Goal: Transaction & Acquisition: Purchase product/service

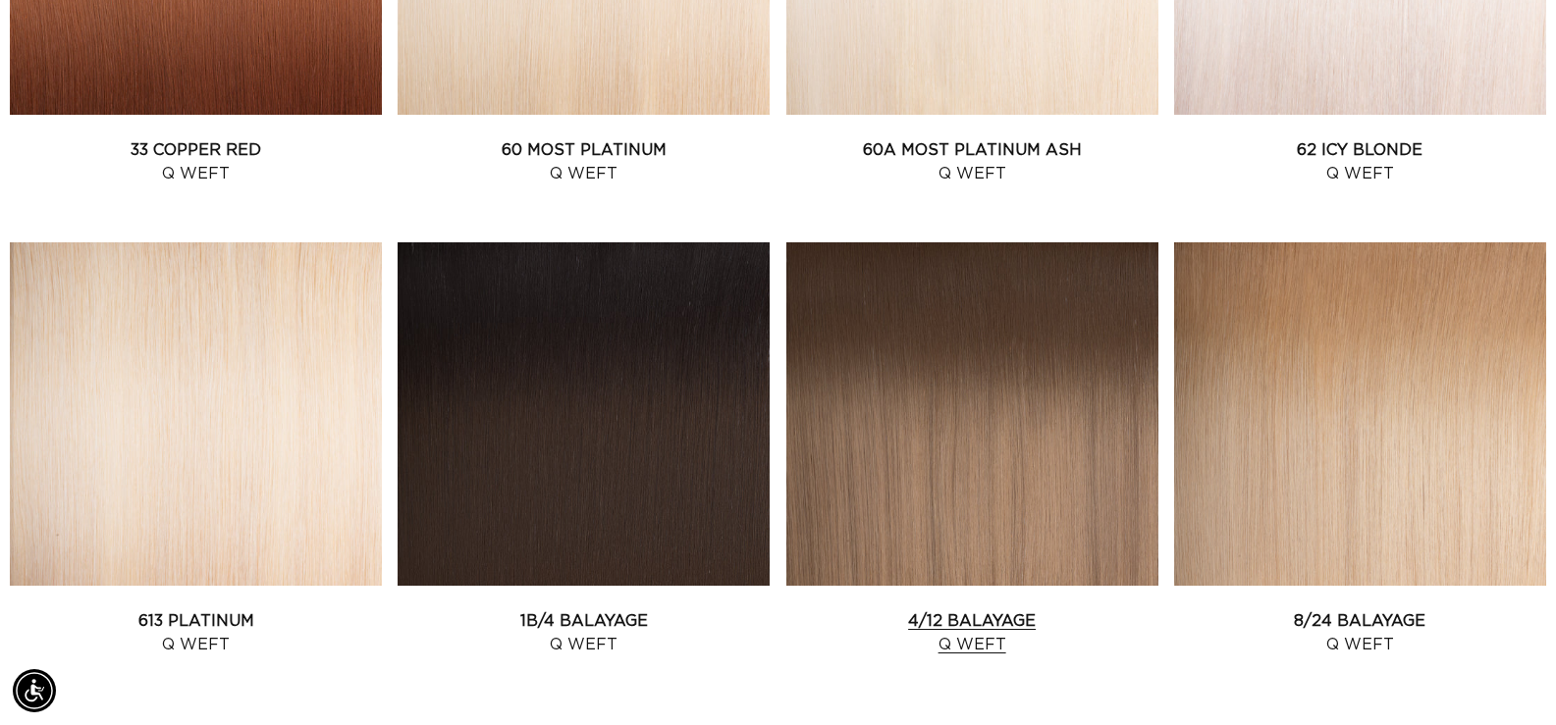
scroll to position [0, 2833]
click at [998, 610] on link "4/12 Balayage Q Weft" at bounding box center [972, 633] width 372 height 47
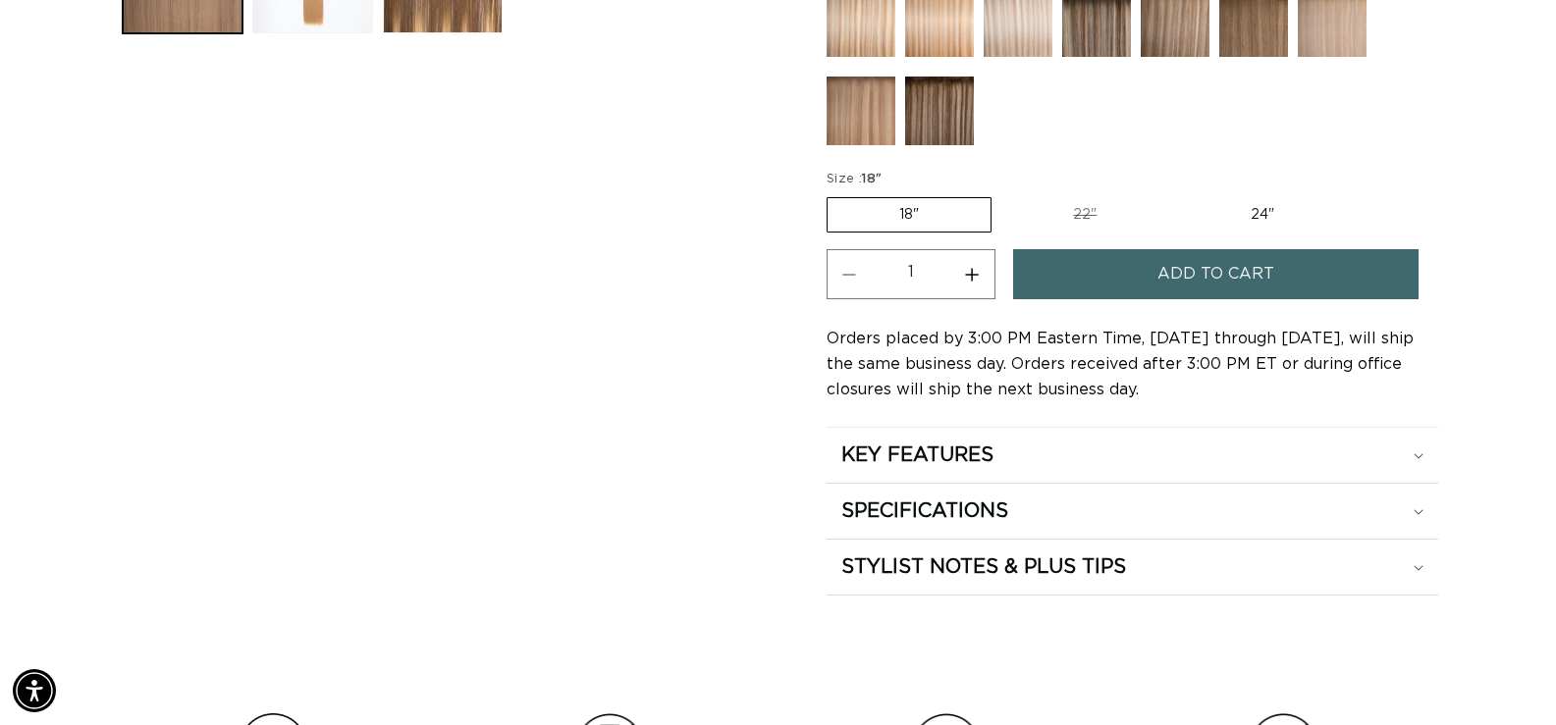
scroll to position [0, 1416]
click at [993, 456] on h2 "KEY FEATURES" at bounding box center [917, 456] width 152 height 26
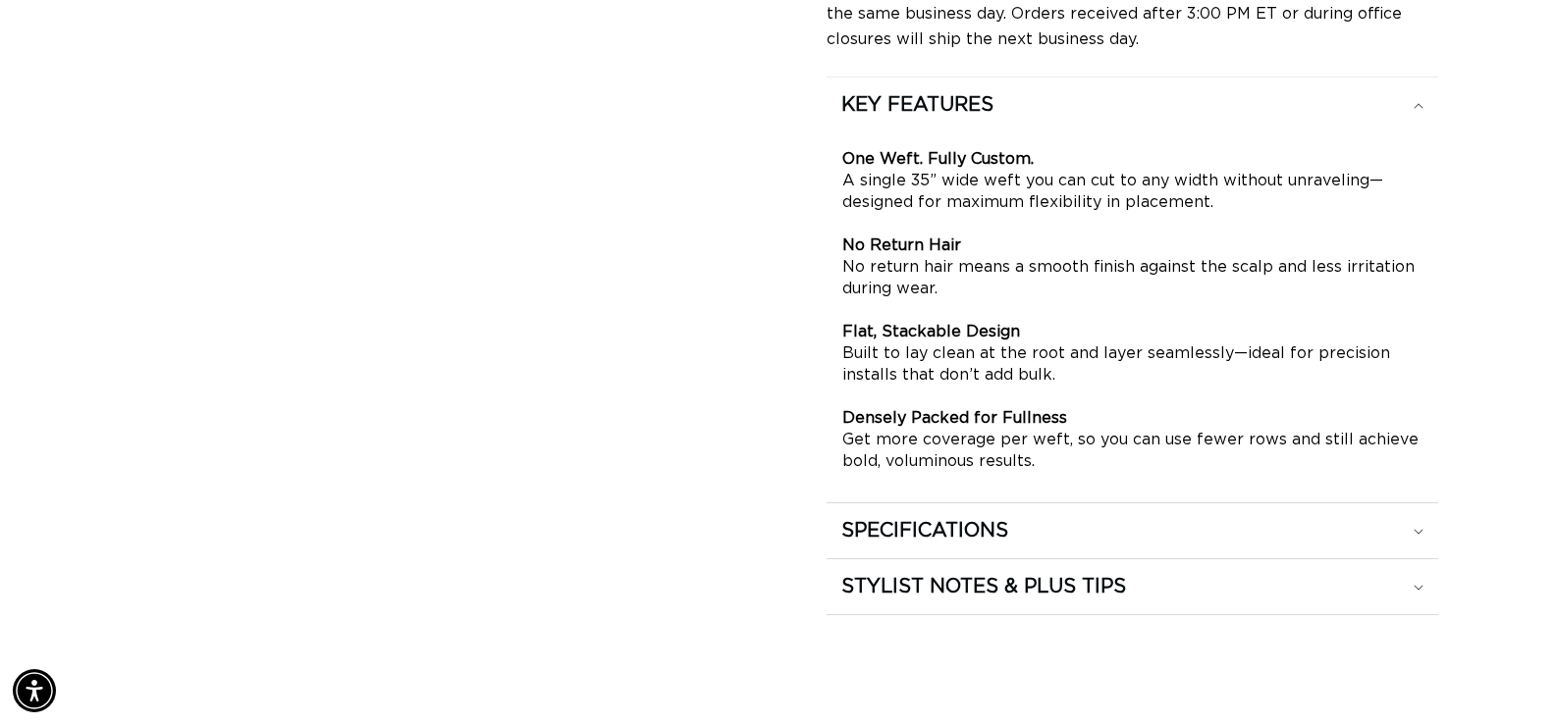
scroll to position [1374, 0]
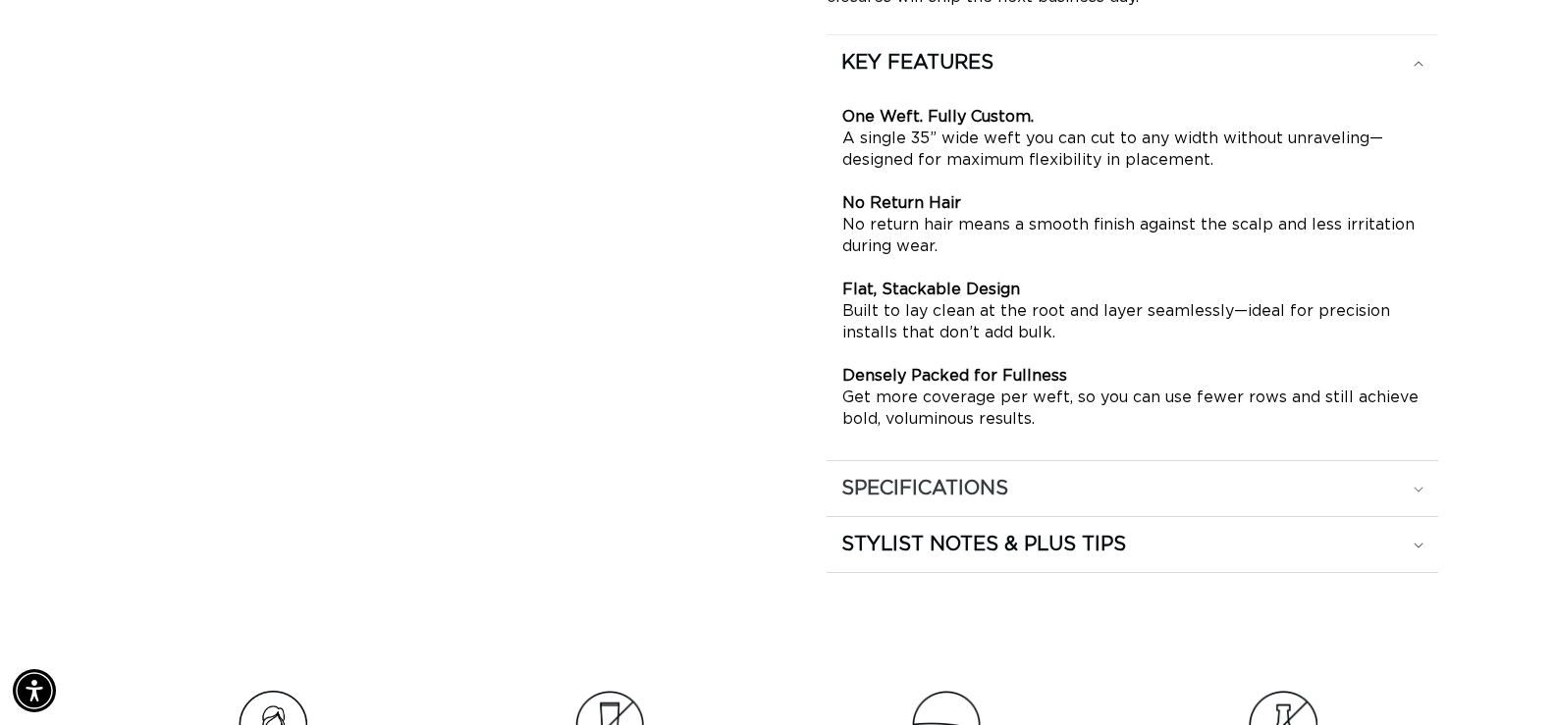
click at [978, 487] on h2 "SPECIFICATIONS" at bounding box center [924, 489] width 167 height 26
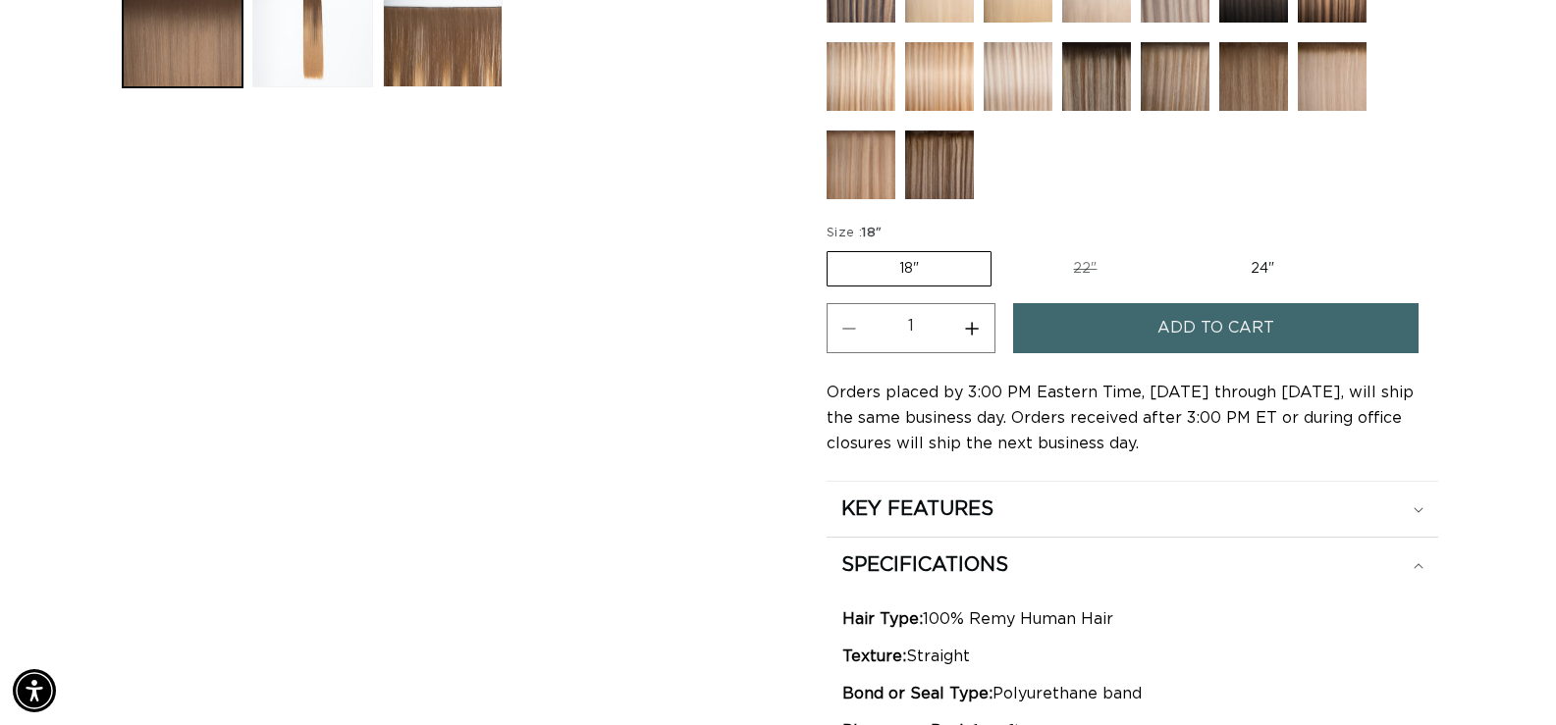
scroll to position [883, 0]
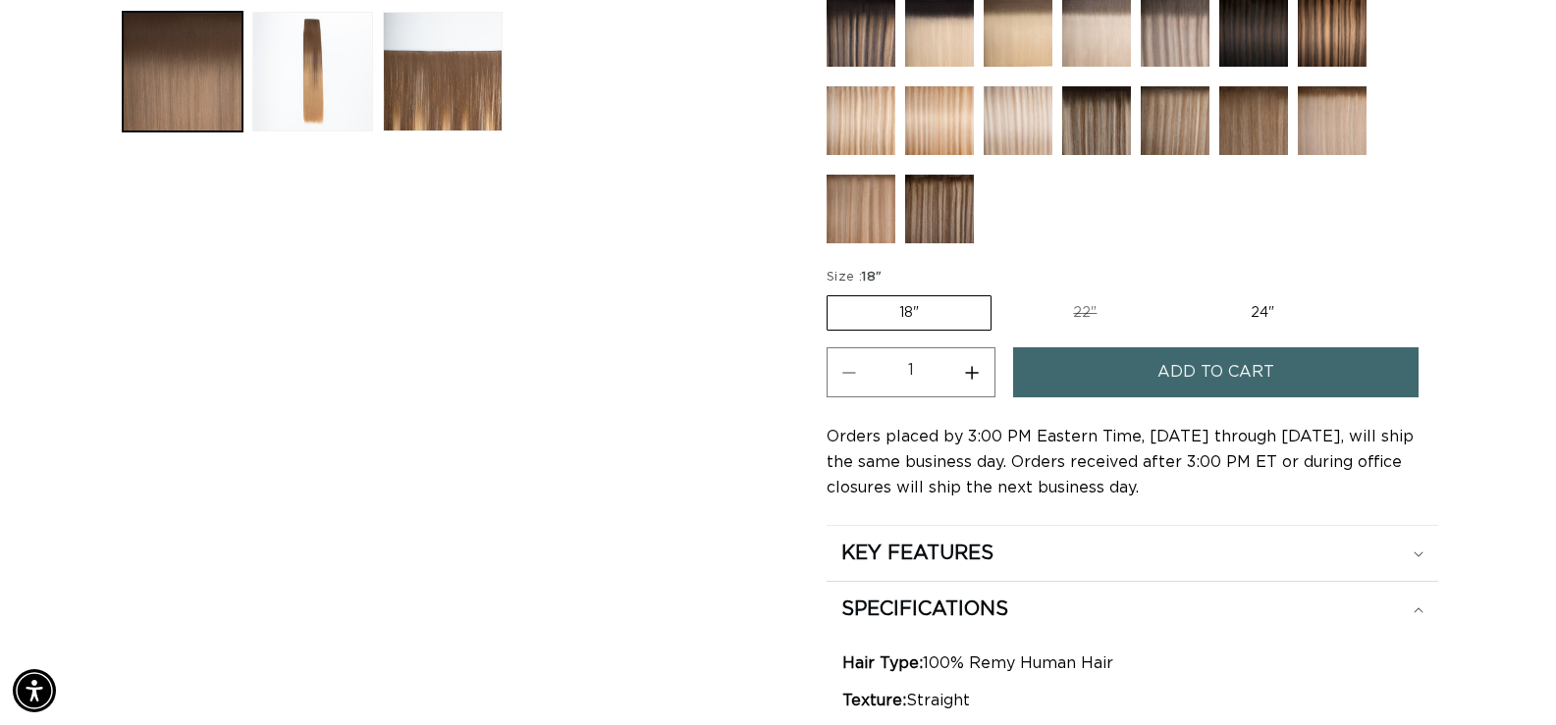
click at [1091, 316] on label "22" Variant sold out or unavailable" at bounding box center [1084, 312] width 167 height 33
click at [1002, 293] on input "22" Variant sold out or unavailable" at bounding box center [1001, 292] width 1 height 1
radio input "true"
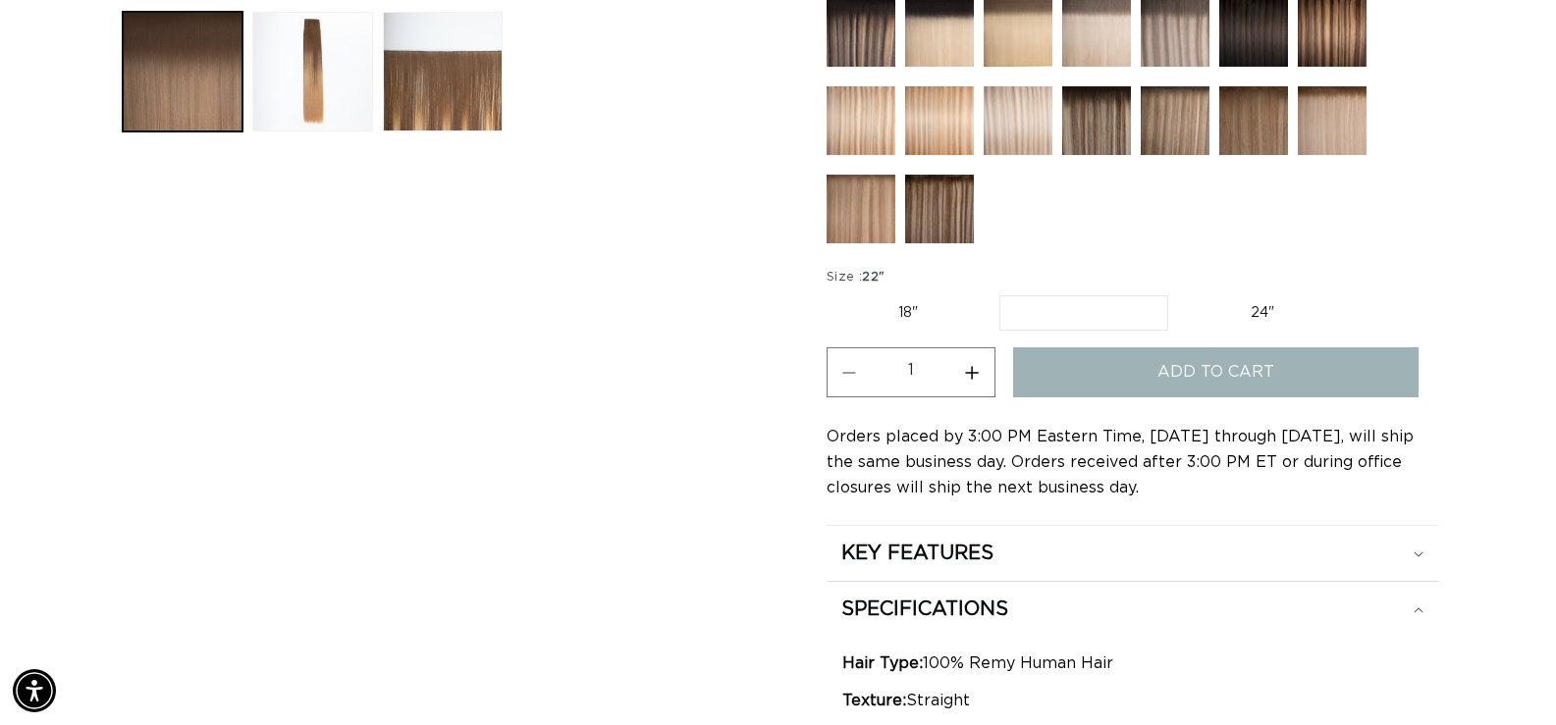
scroll to position [0, 0]
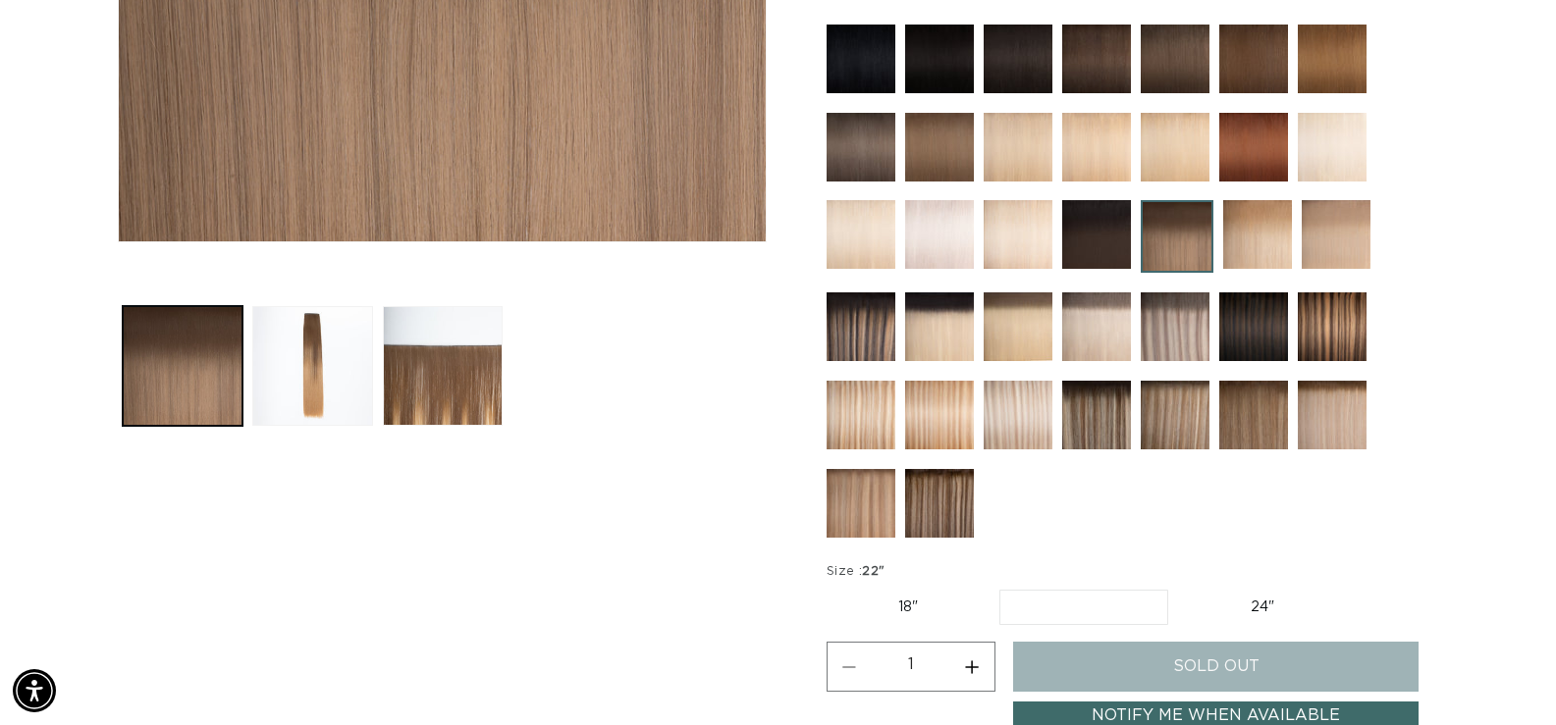
scroll to position [0, 1416]
click at [1287, 598] on label "24" Variant sold out or unavailable" at bounding box center [1262, 607] width 167 height 33
click at [1179, 587] on input "24" Variant sold out or unavailable" at bounding box center [1178, 586] width 1 height 1
radio input "true"
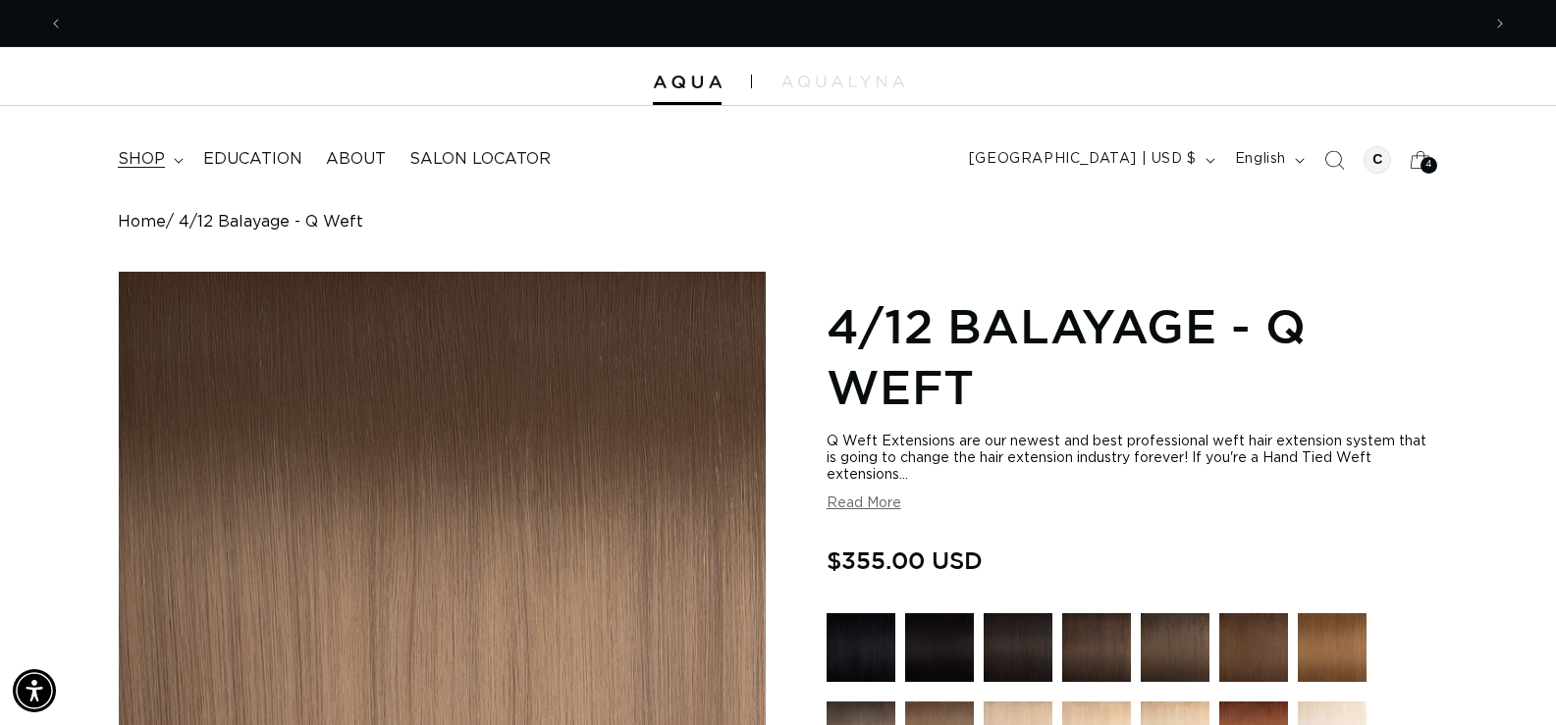
scroll to position [0, 1416]
click at [165, 155] on summary "shop" at bounding box center [148, 159] width 85 height 44
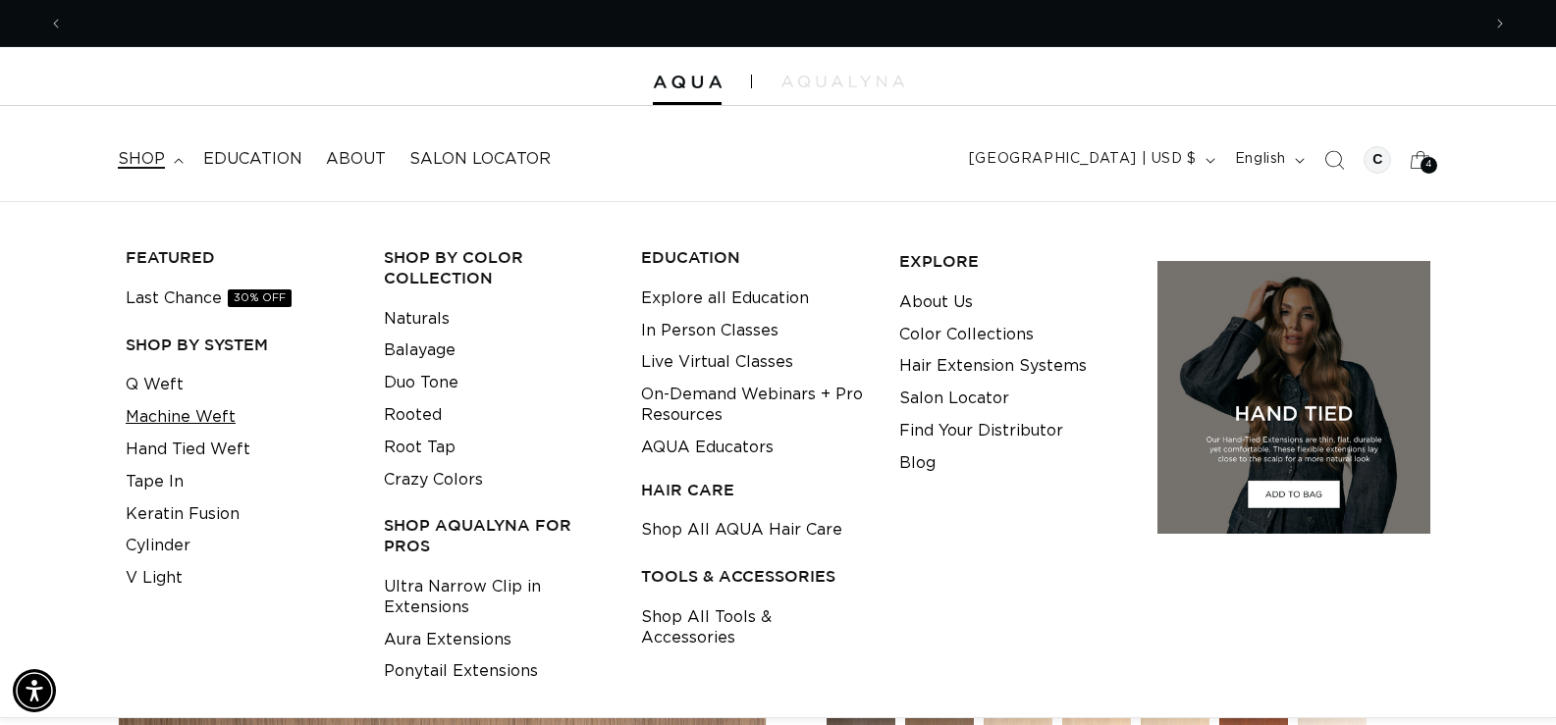
scroll to position [0, 2833]
click at [187, 418] on link "Machine Weft" at bounding box center [181, 417] width 110 height 32
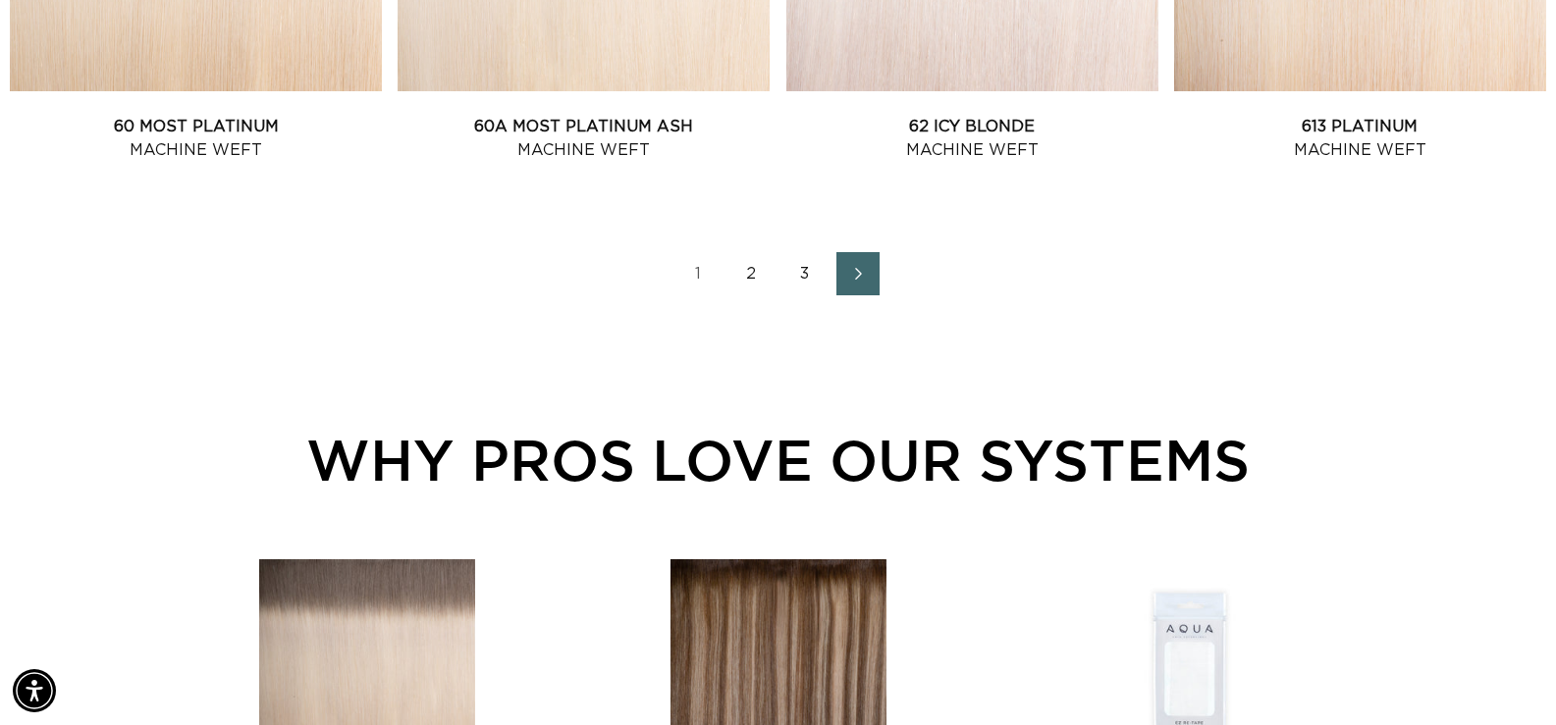
scroll to position [0, 1416]
click at [745, 279] on link "2" at bounding box center [751, 273] width 43 height 43
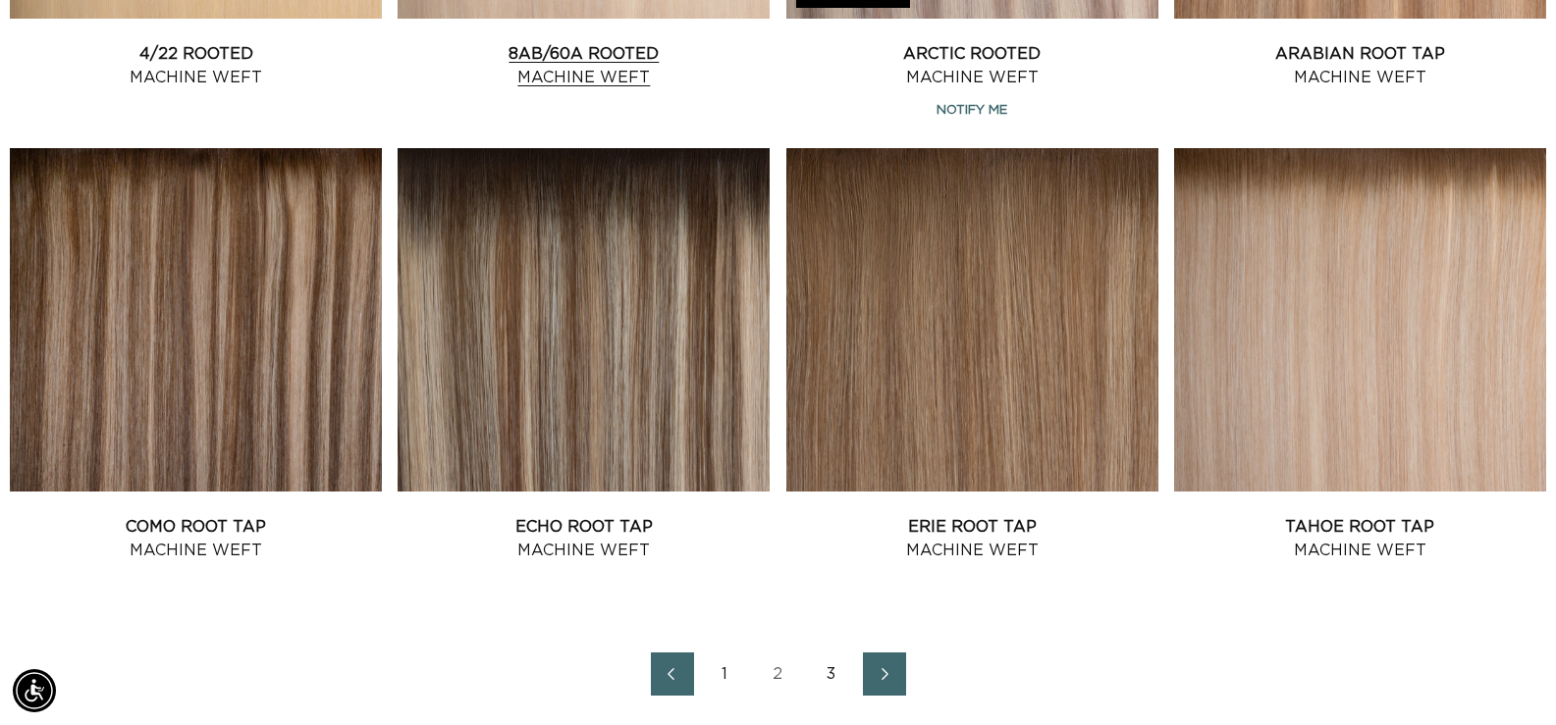
scroll to position [2552, 0]
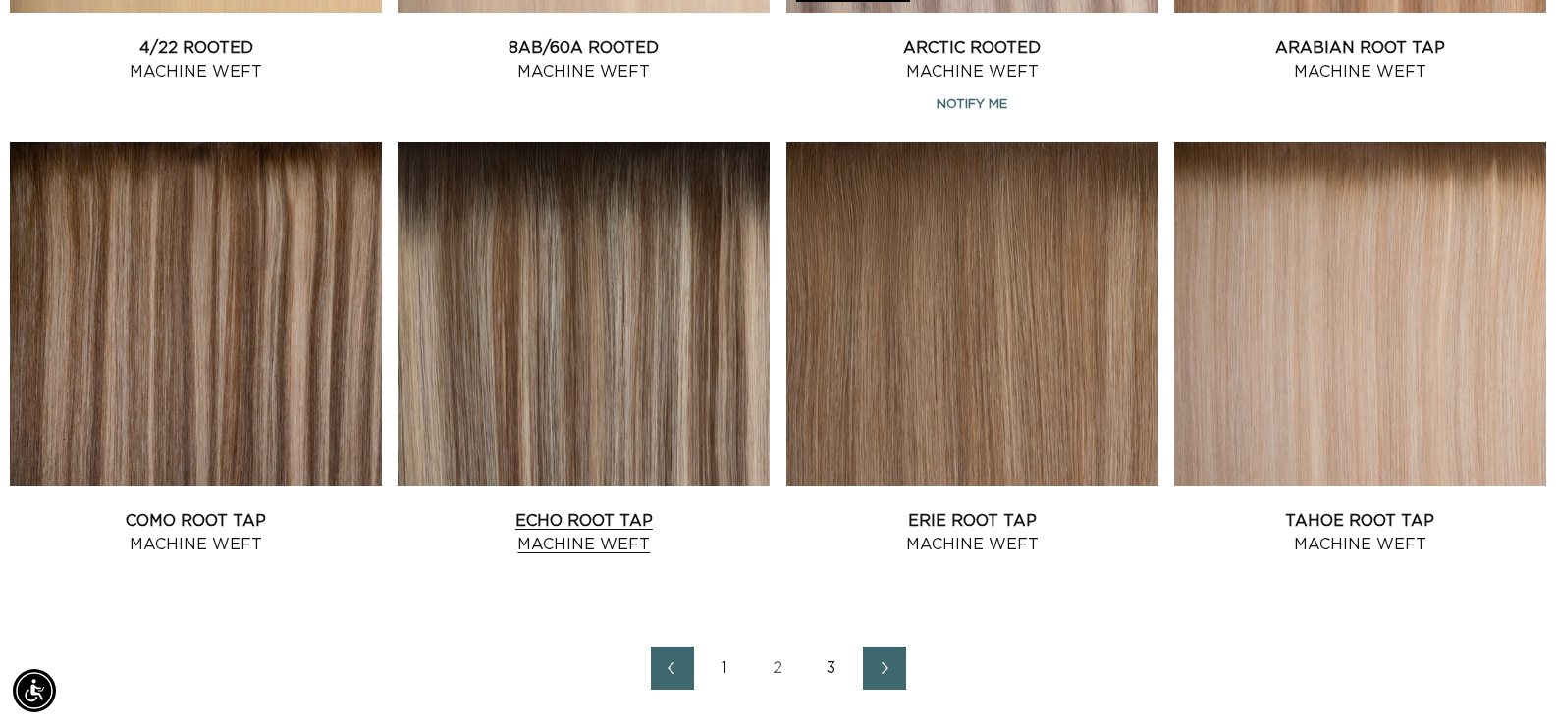
click at [621, 509] on link "Echo Root Tap Machine Weft" at bounding box center [584, 532] width 372 height 47
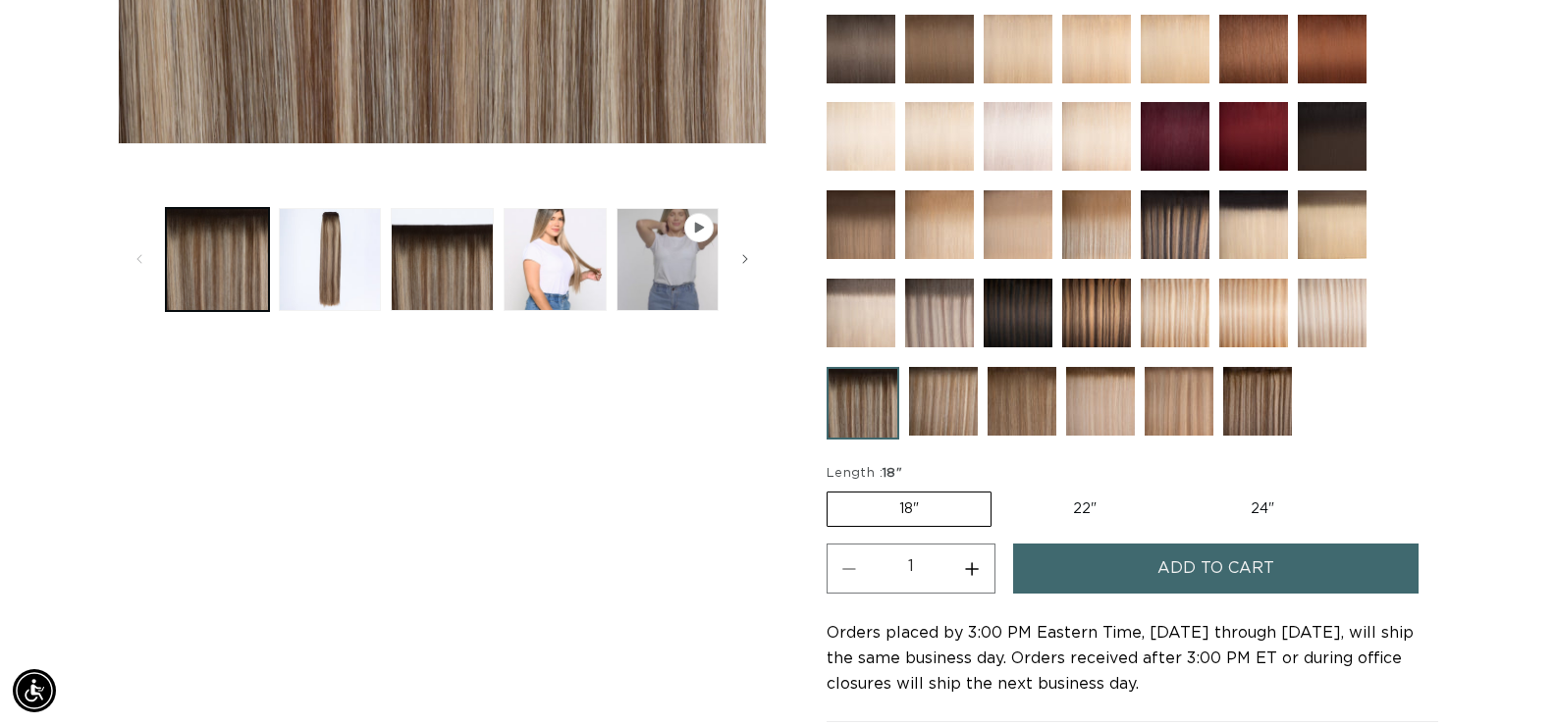
scroll to position [0, 2833]
click at [1089, 511] on label "22" Variant sold out or unavailable" at bounding box center [1084, 509] width 167 height 33
click at [1002, 489] on input "22" Variant sold out or unavailable" at bounding box center [1001, 488] width 1 height 1
radio input "true"
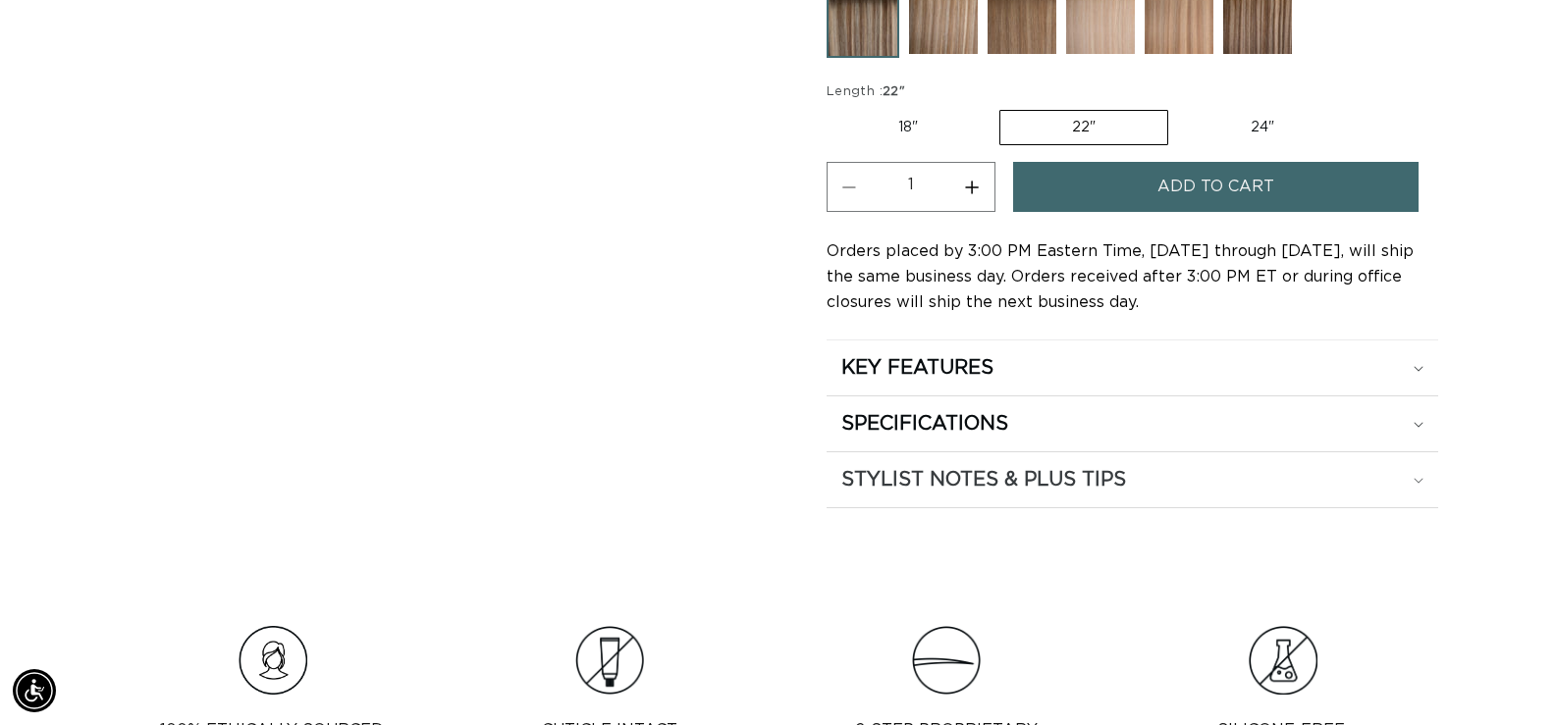
scroll to position [1080, 0]
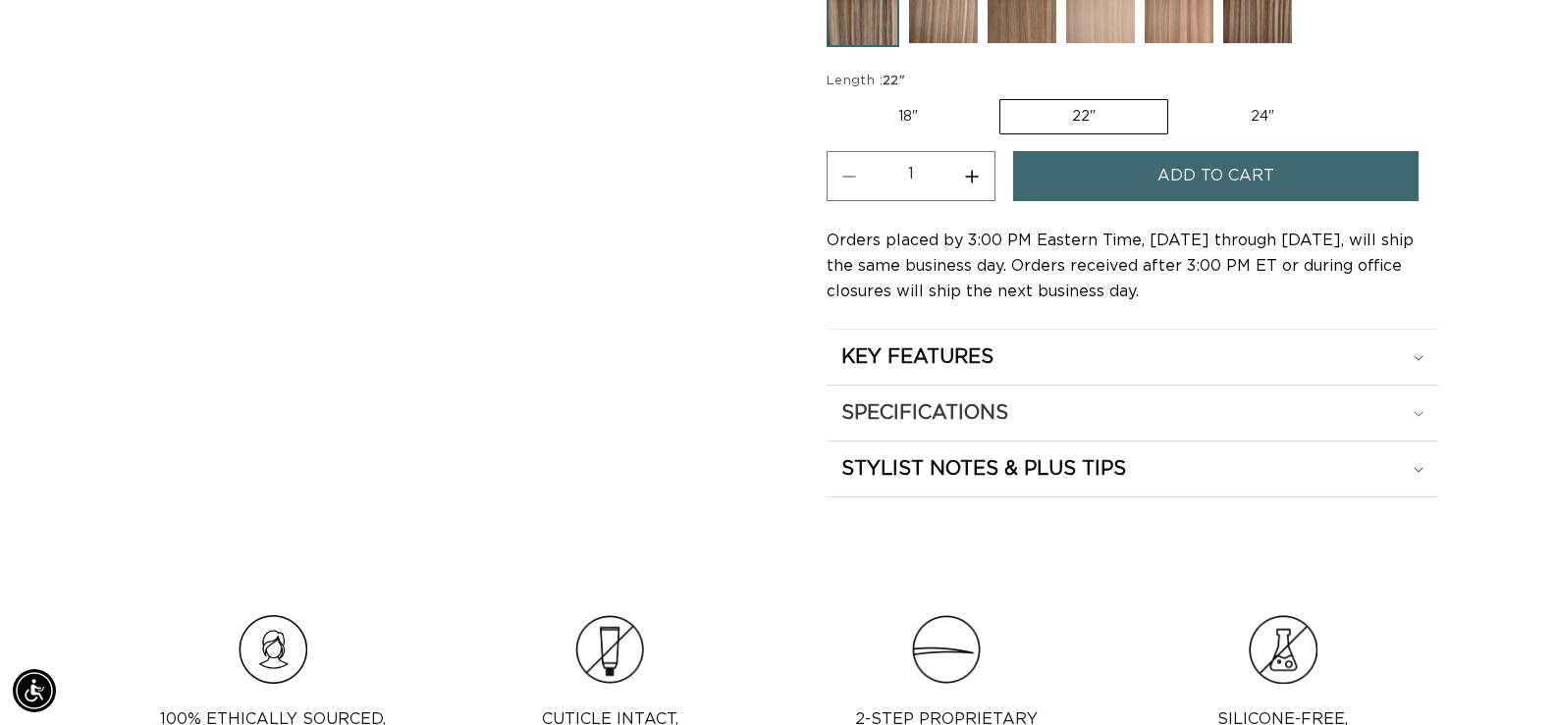
click at [951, 423] on h2 "SPECIFICATIONS" at bounding box center [924, 413] width 167 height 26
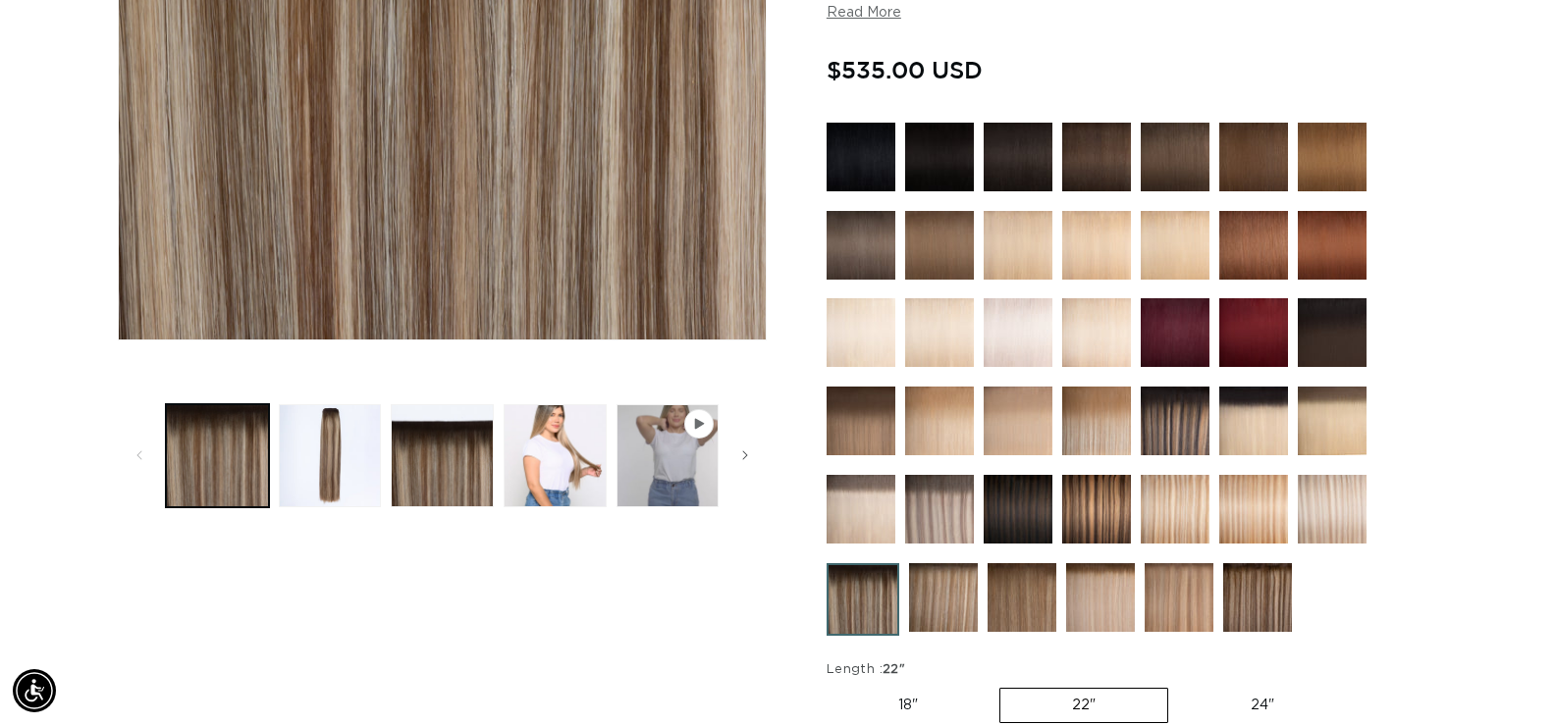
scroll to position [0, 0]
click at [488, 447] on button "Load image 3 in gallery view" at bounding box center [442, 455] width 103 height 103
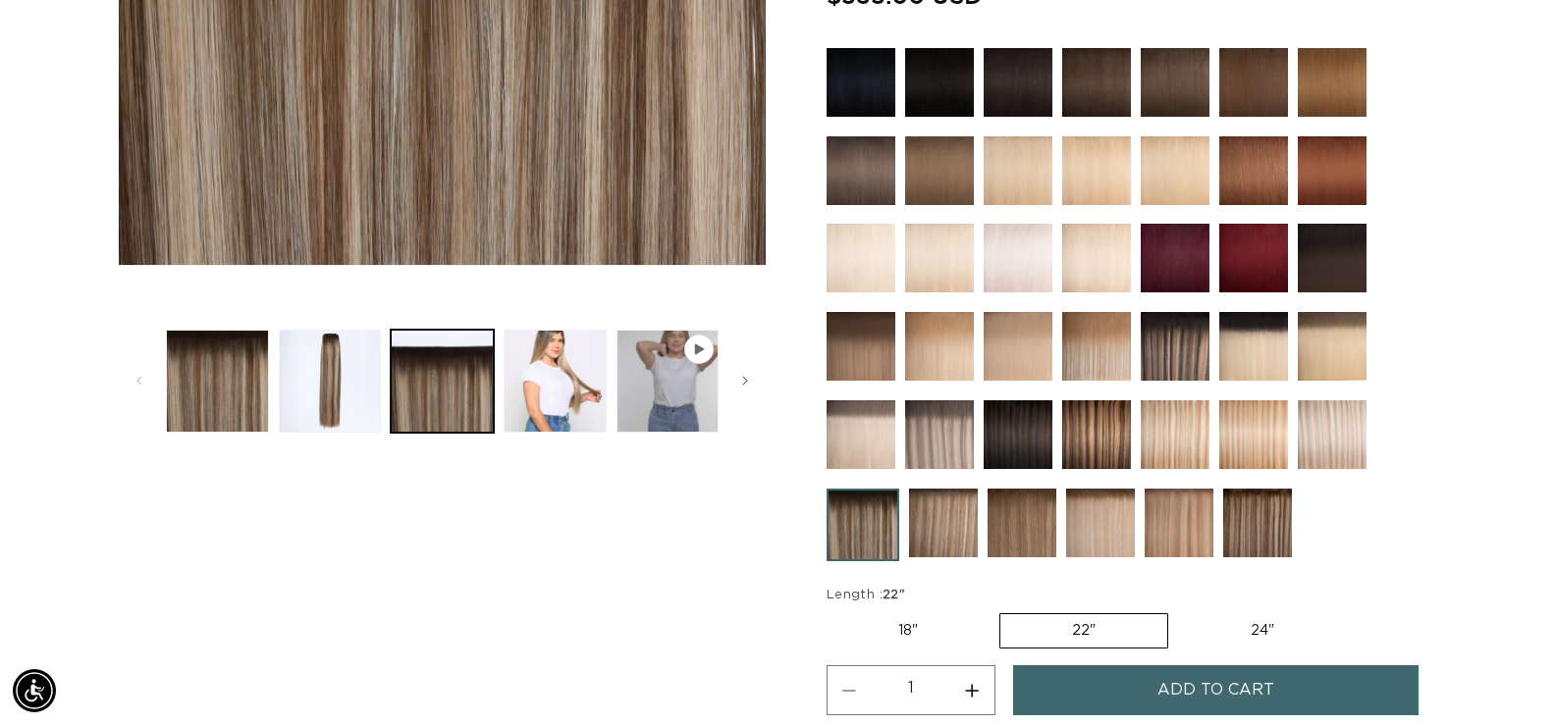
scroll to position [0, 2833]
click at [1239, 637] on label "24" Variant sold out or unavailable" at bounding box center [1262, 630] width 167 height 33
click at [1179, 611] on input "24" Variant sold out or unavailable" at bounding box center [1178, 610] width 1 height 1
radio input "true"
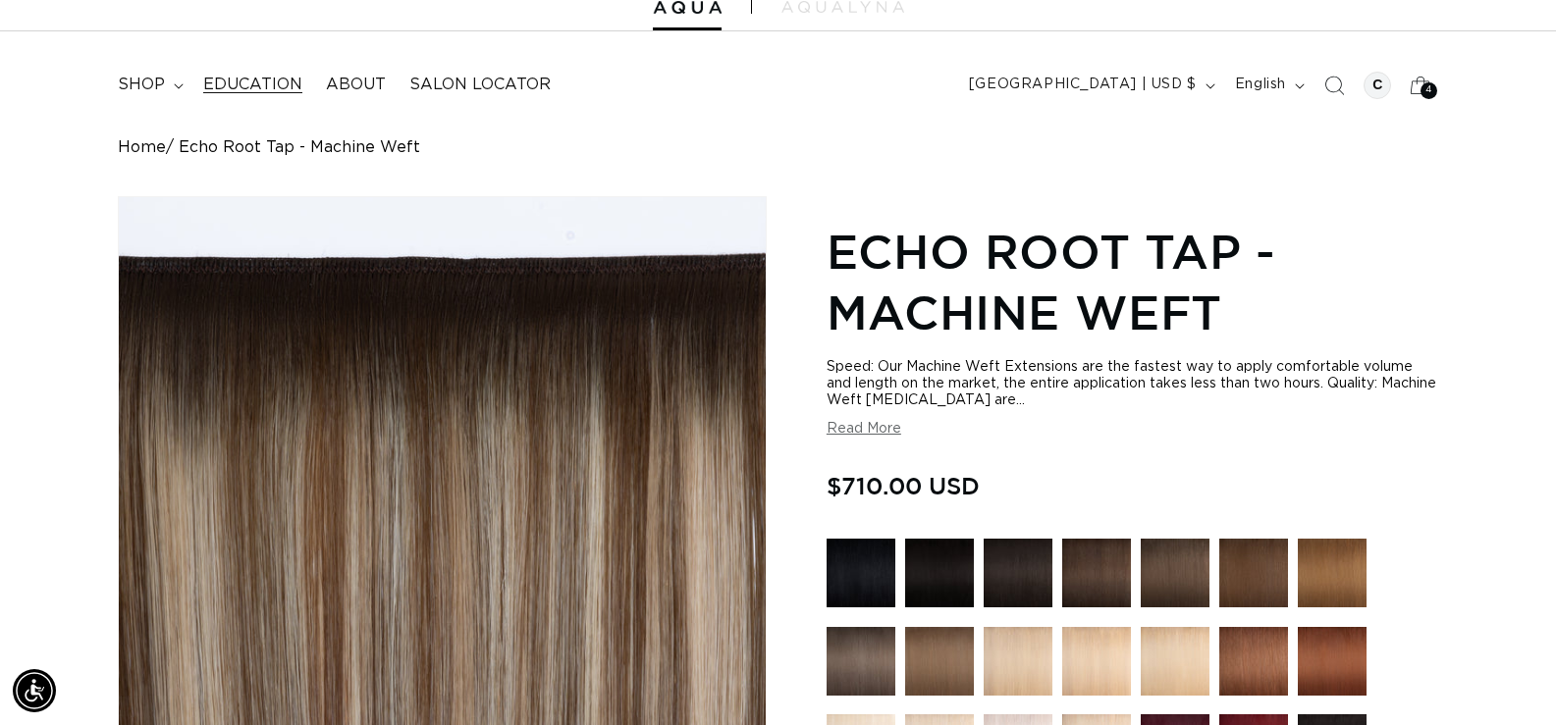
scroll to position [26, 0]
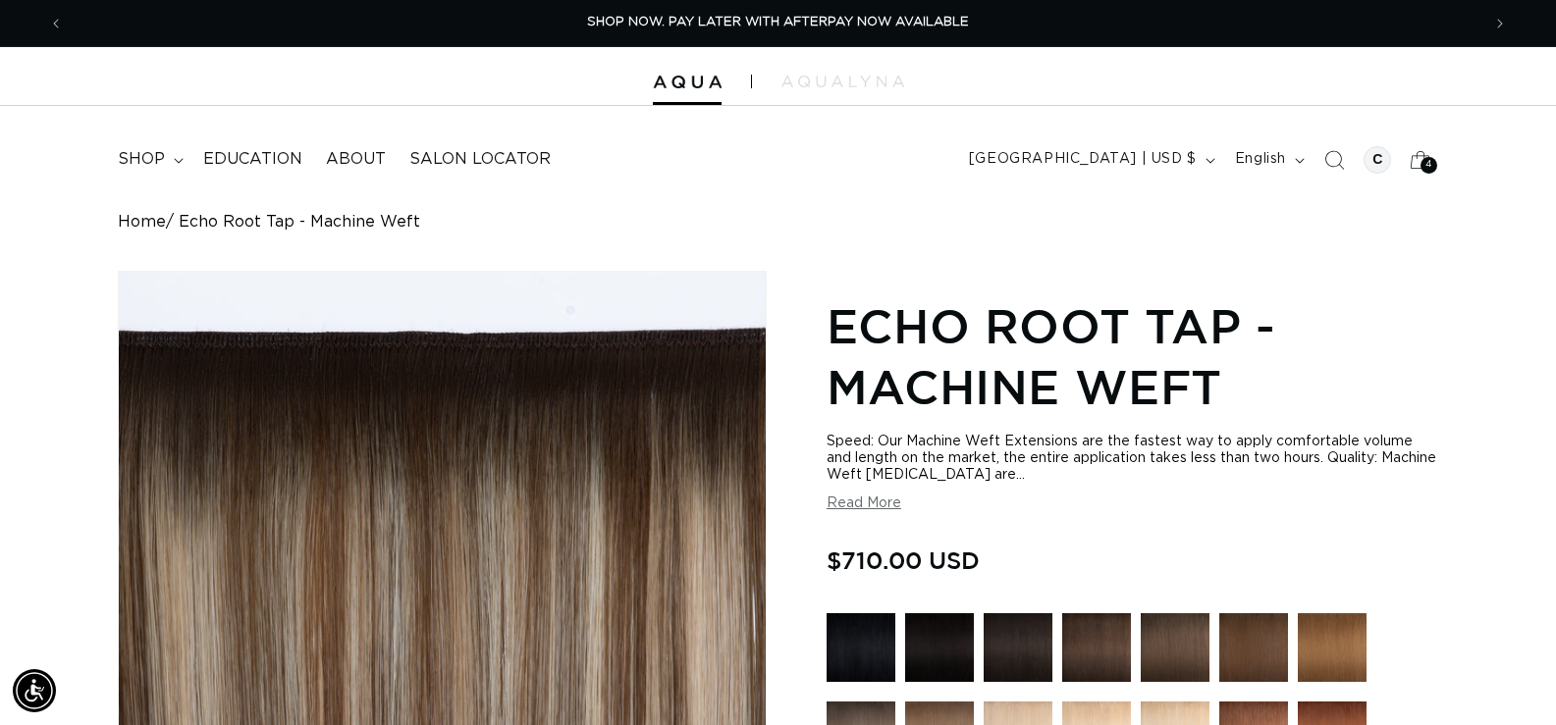
click at [170, 148] on summary "shop" at bounding box center [148, 159] width 85 height 44
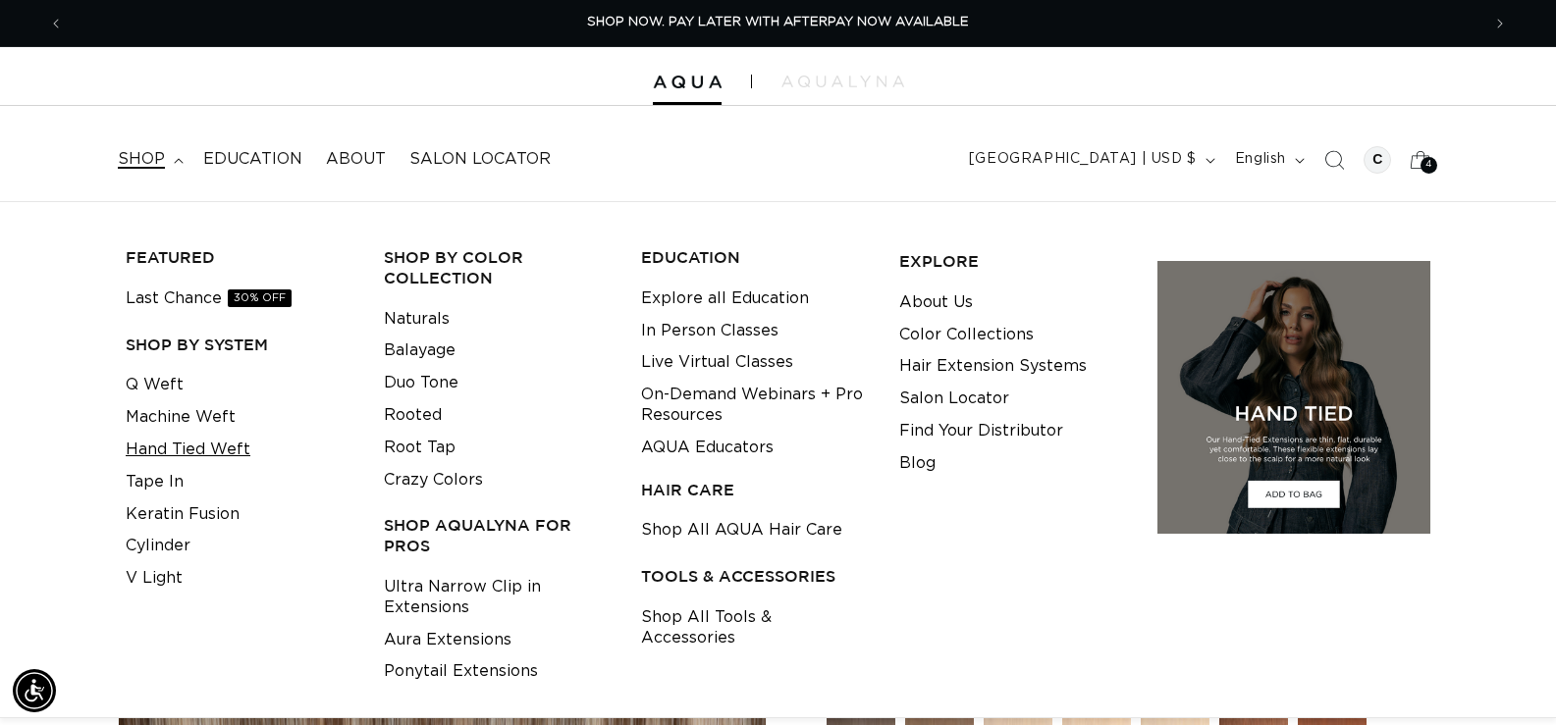
click at [177, 457] on link "Hand Tied Weft" at bounding box center [188, 450] width 125 height 32
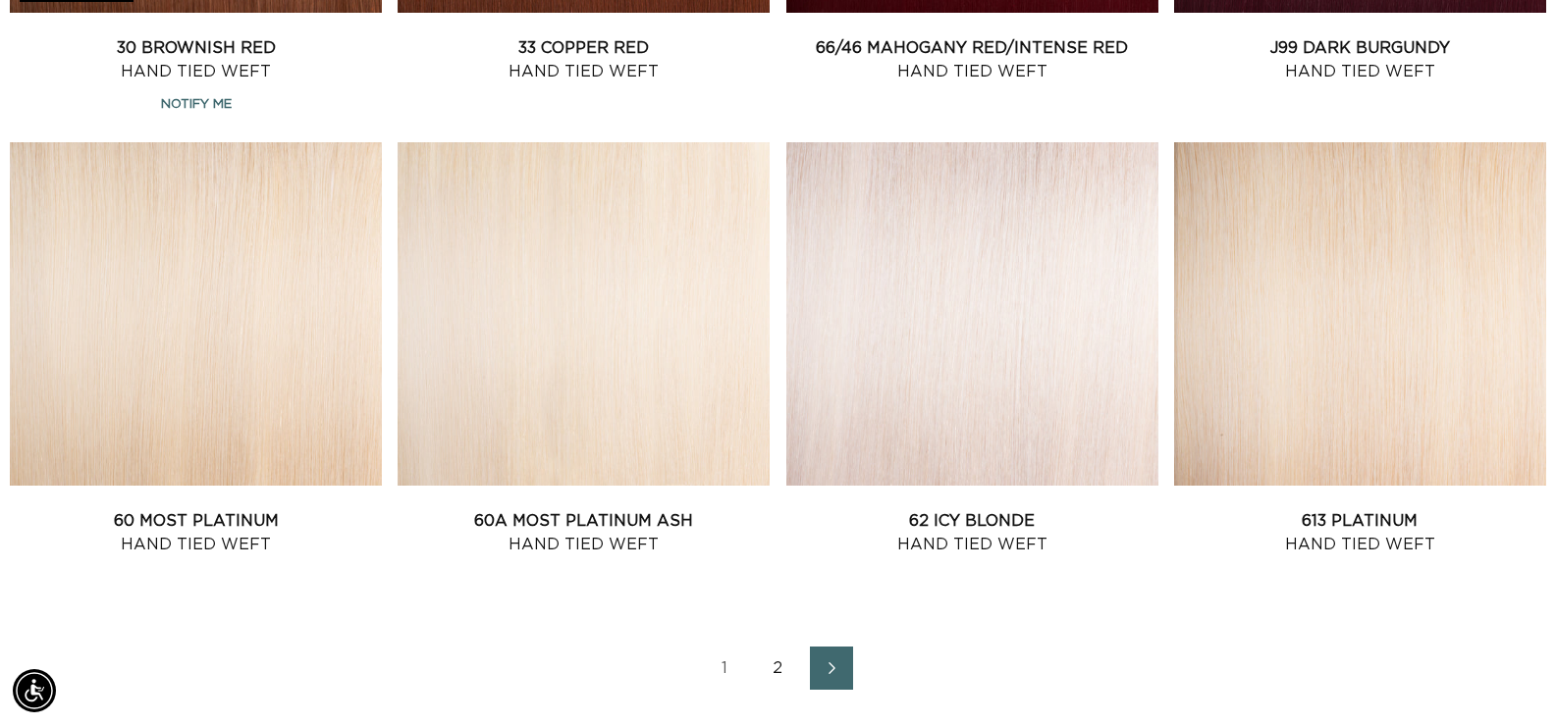
scroll to position [2650, 0]
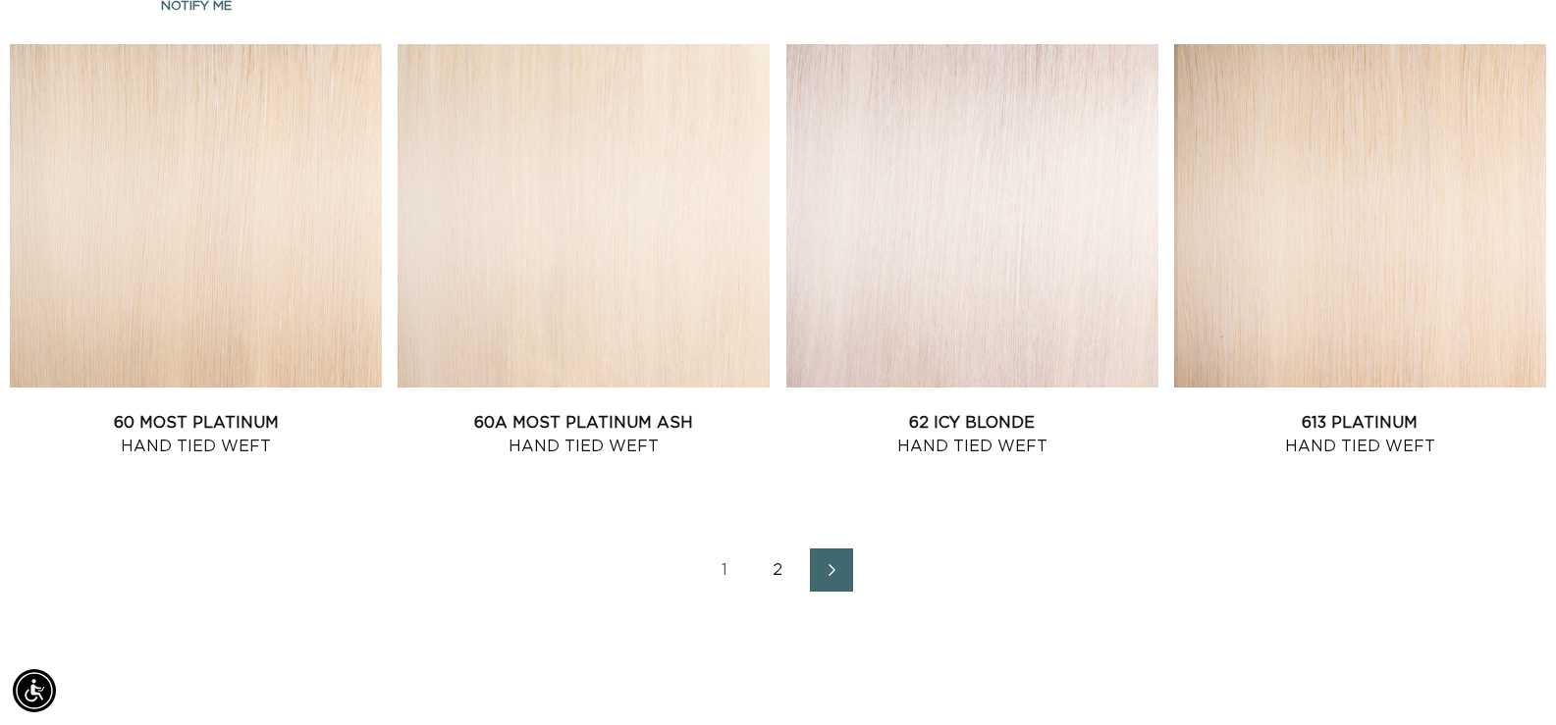
click at [781, 566] on link "2" at bounding box center [778, 570] width 43 height 43
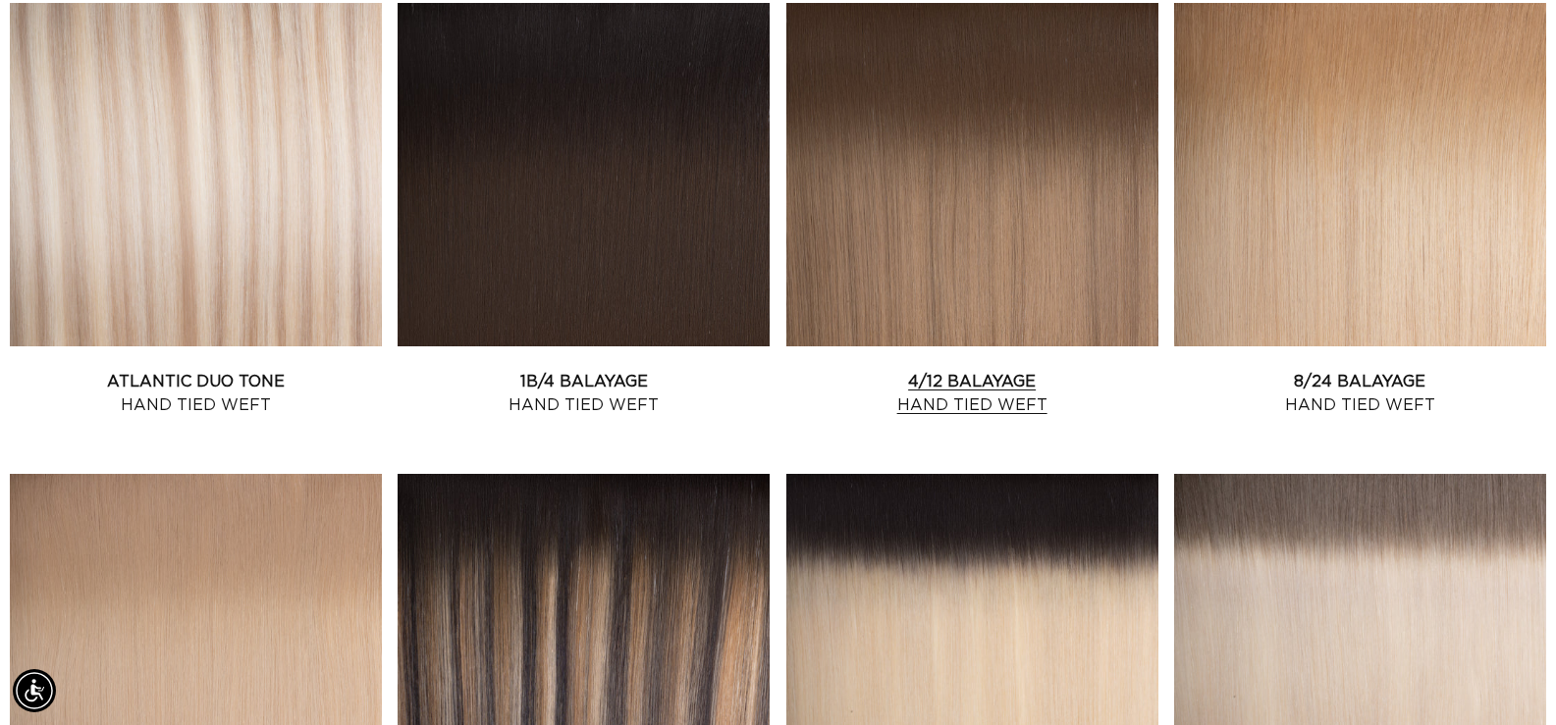
scroll to position [0, 2833]
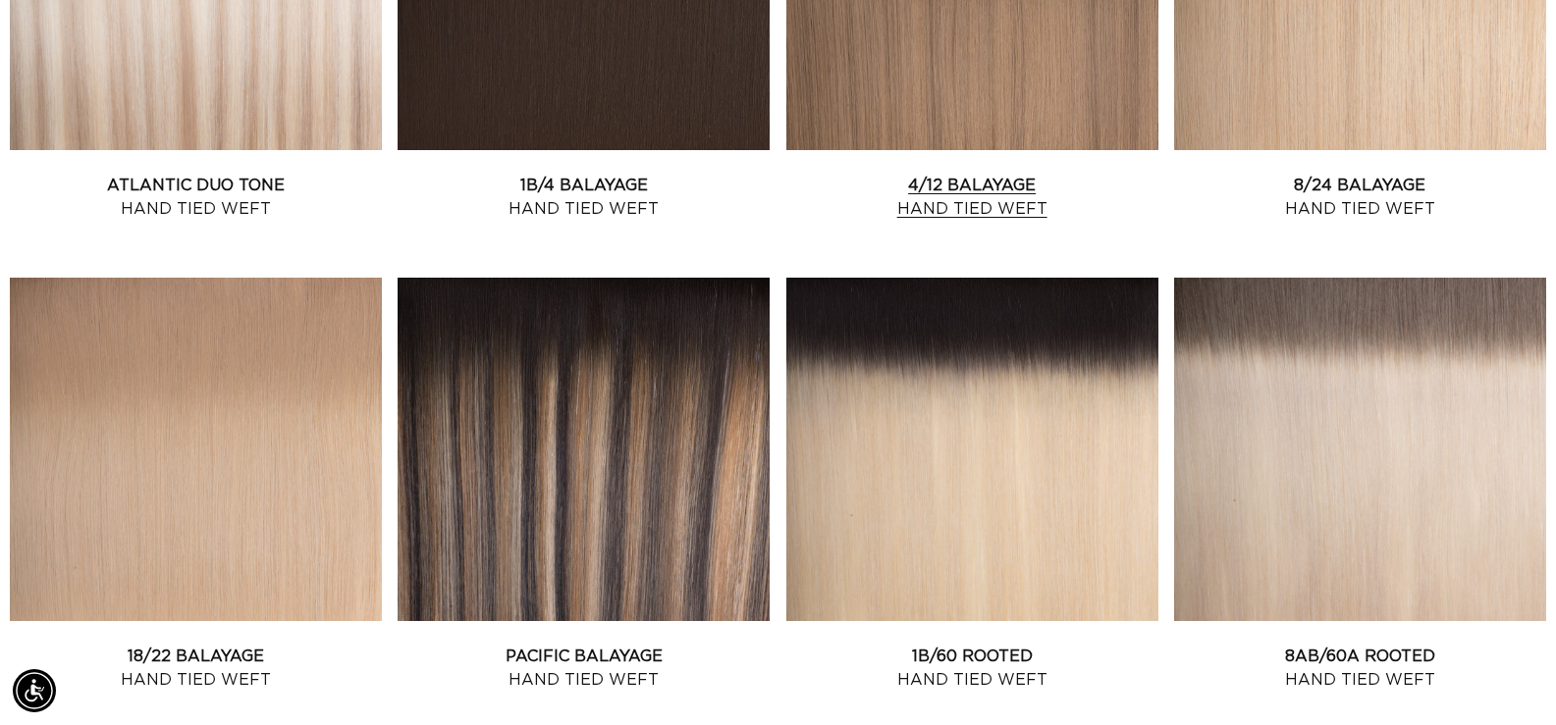
click at [999, 174] on link "4/12 Balayage Hand Tied Weft" at bounding box center [972, 197] width 372 height 47
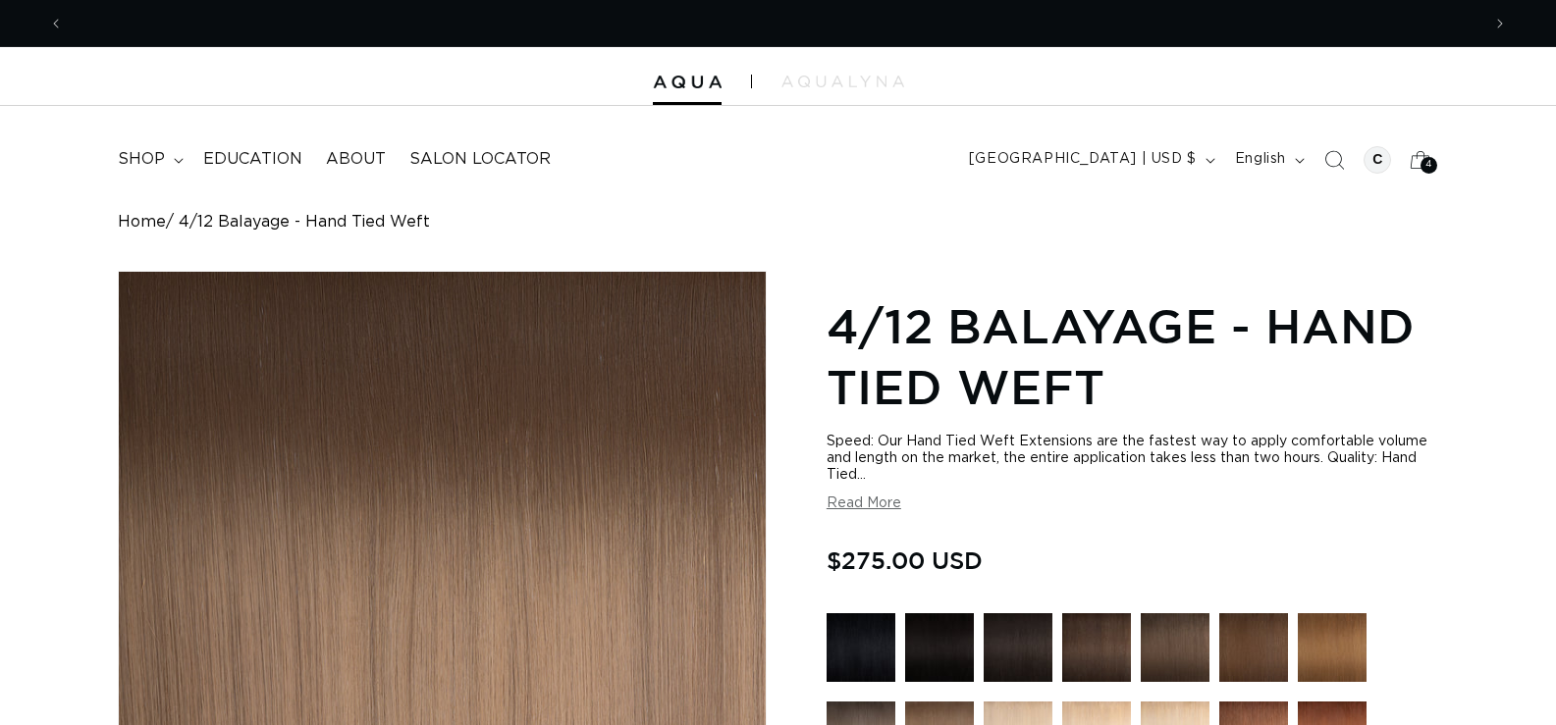
radio input "true"
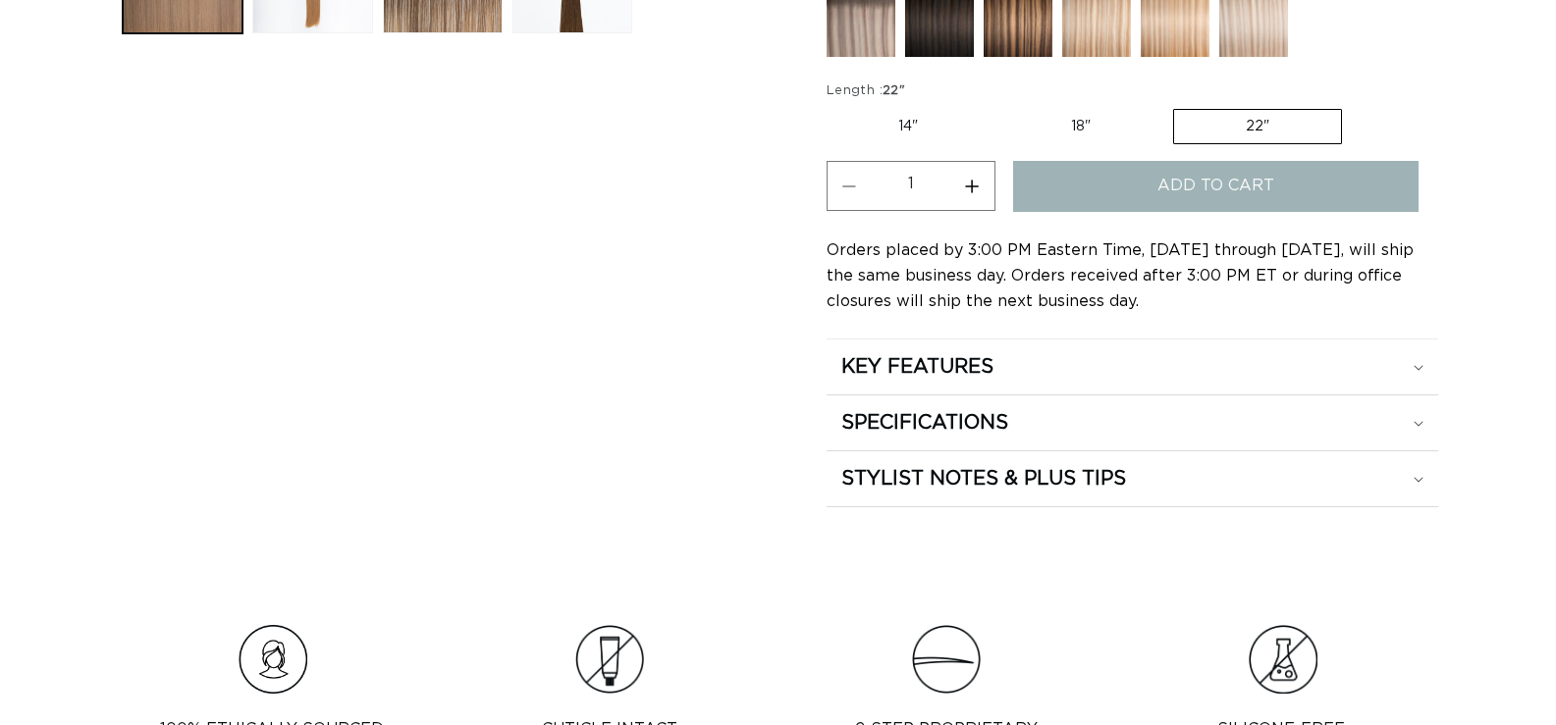
scroll to position [982, 0]
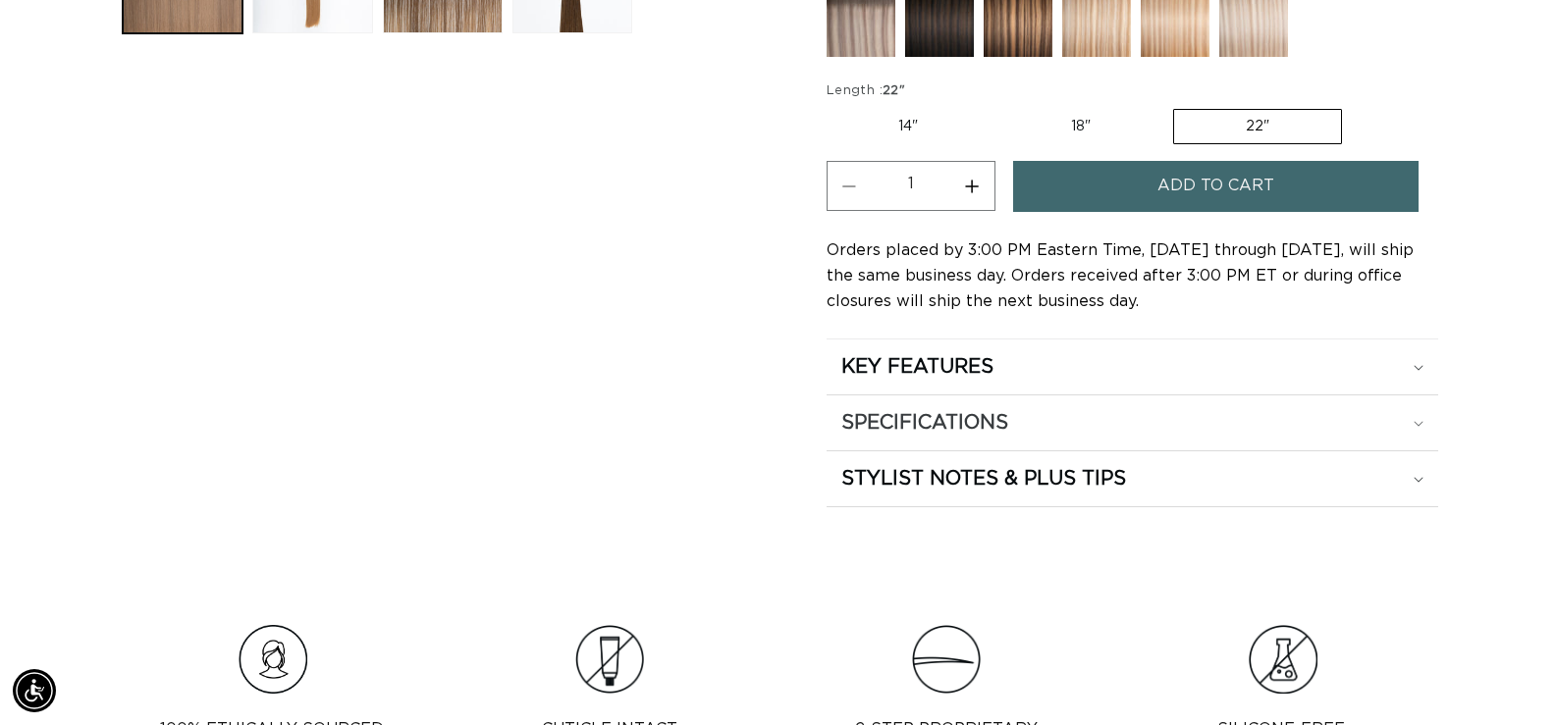
click at [1012, 416] on div "SPECIFICATIONS" at bounding box center [1132, 423] width 582 height 26
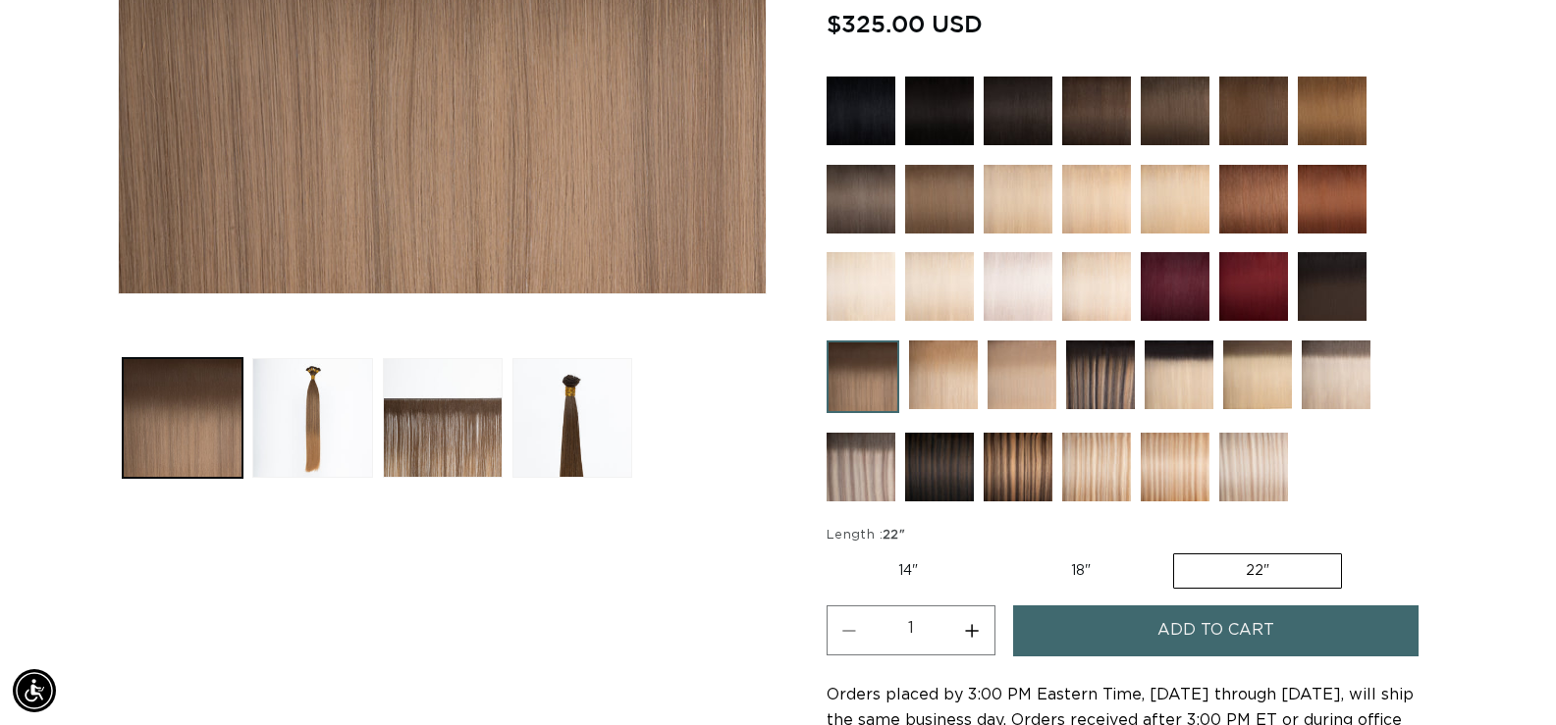
scroll to position [589, 0]
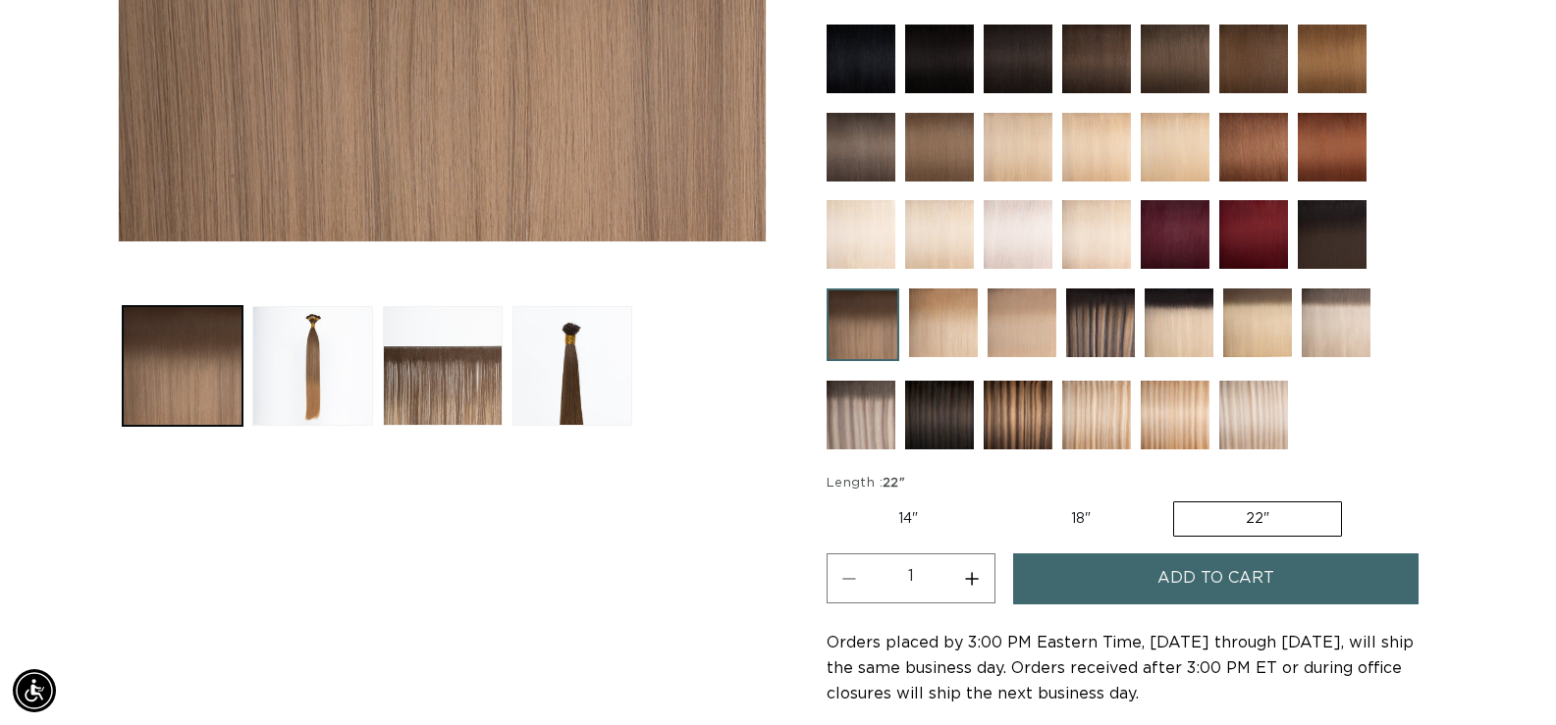
click at [1191, 323] on img at bounding box center [1178, 323] width 69 height 69
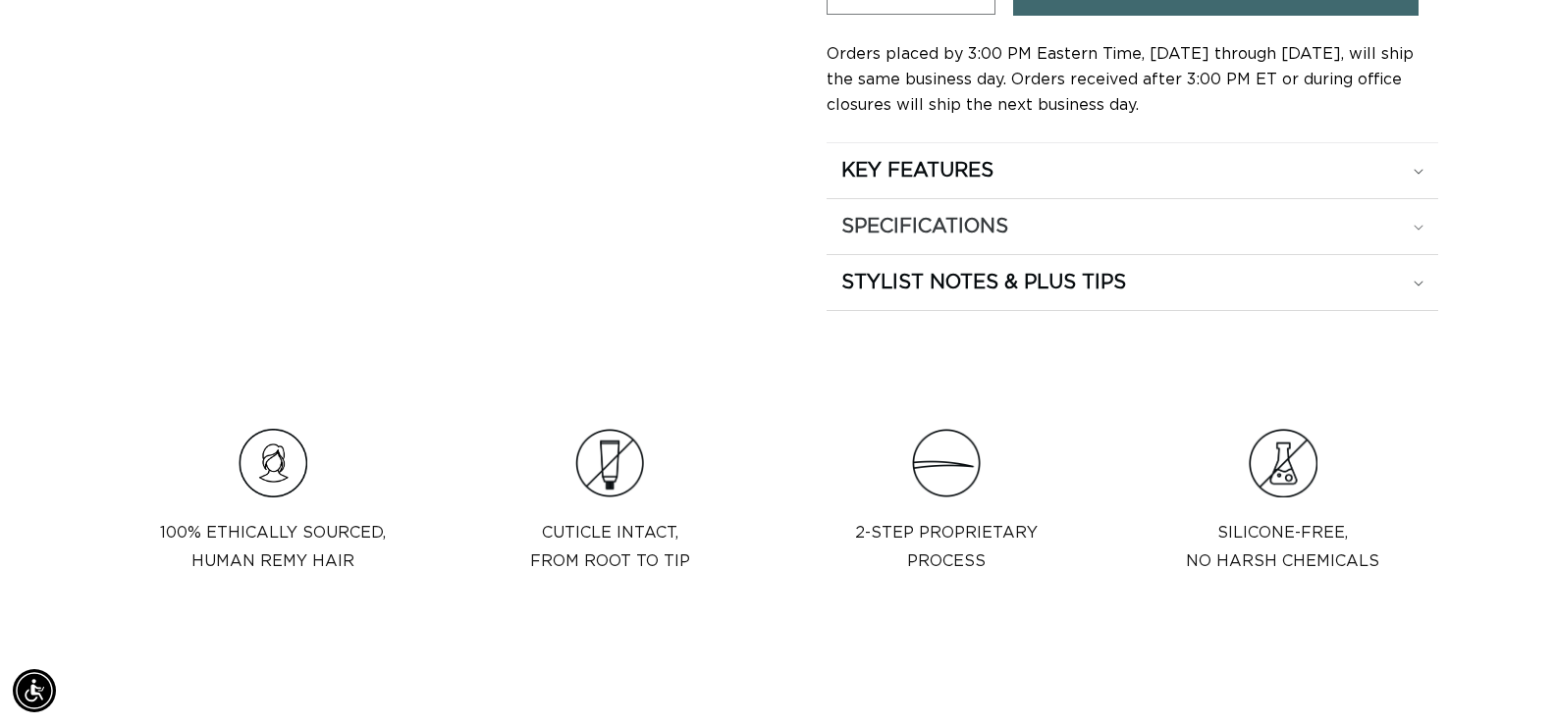
scroll to position [0, 2833]
click at [1004, 214] on h2 "SPECIFICATIONS" at bounding box center [924, 227] width 167 height 26
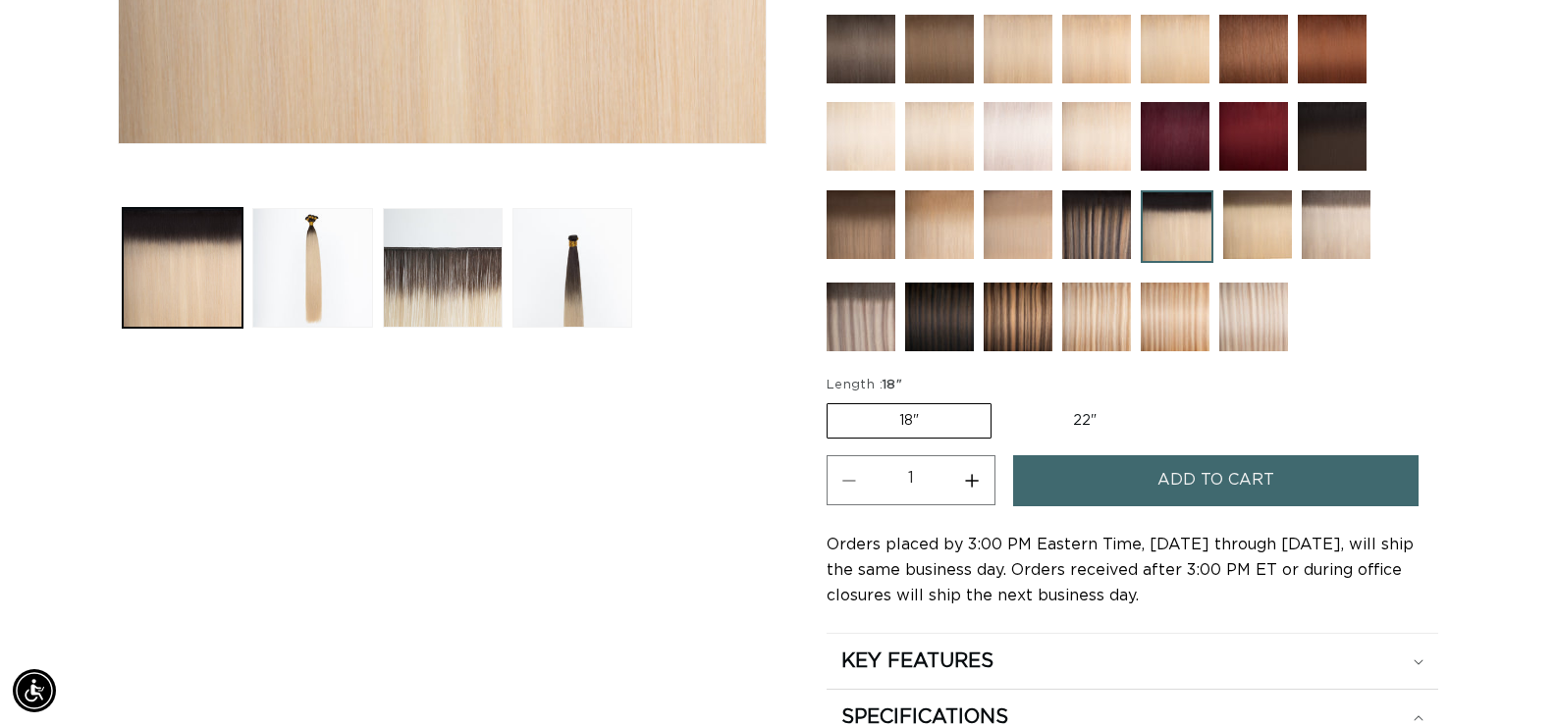
scroll to position [0, 1416]
click at [1101, 418] on label "22" Variant sold out or unavailable" at bounding box center [1084, 420] width 167 height 33
click at [1002, 400] on input "22" Variant sold out or unavailable" at bounding box center [1001, 399] width 1 height 1
radio input "true"
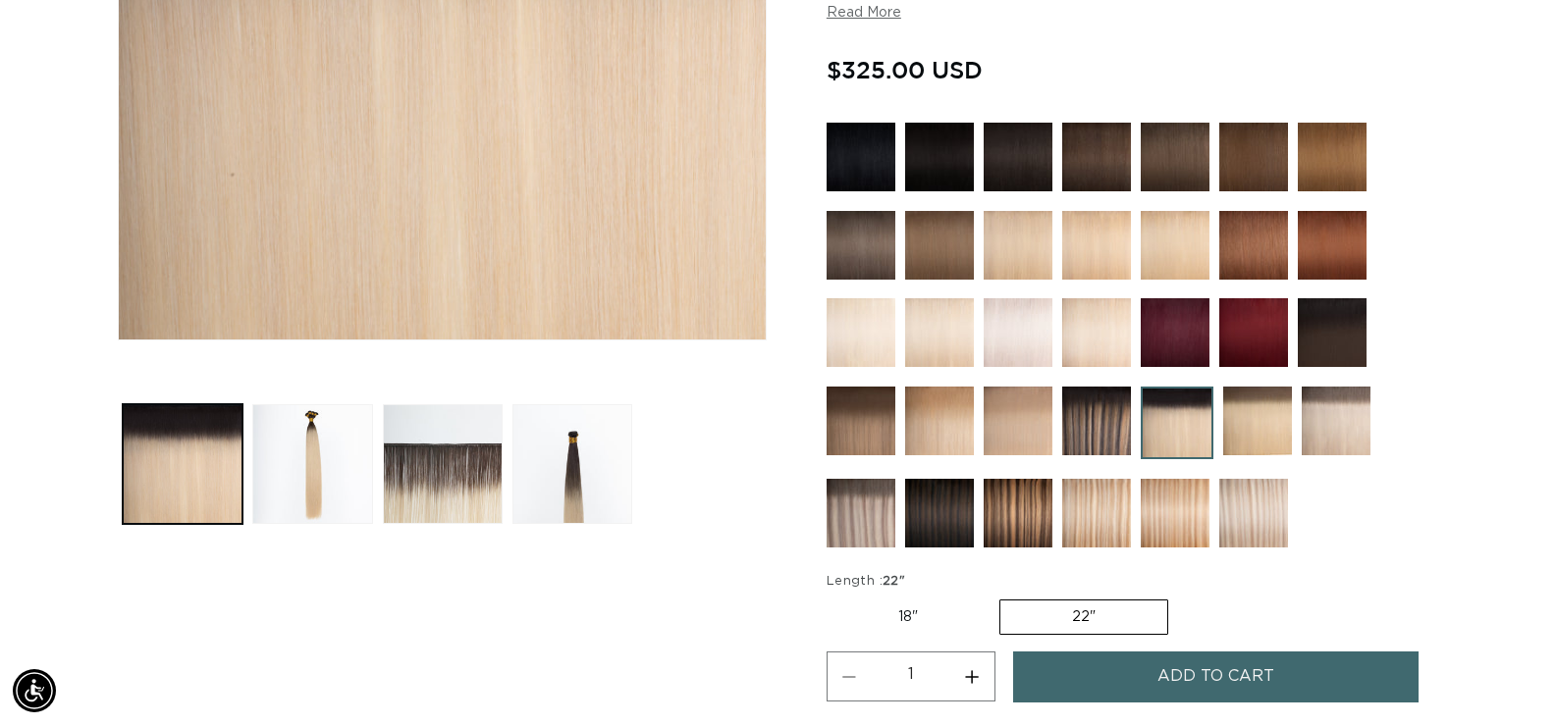
scroll to position [0, 1416]
